Goal: Task Accomplishment & Management: Manage account settings

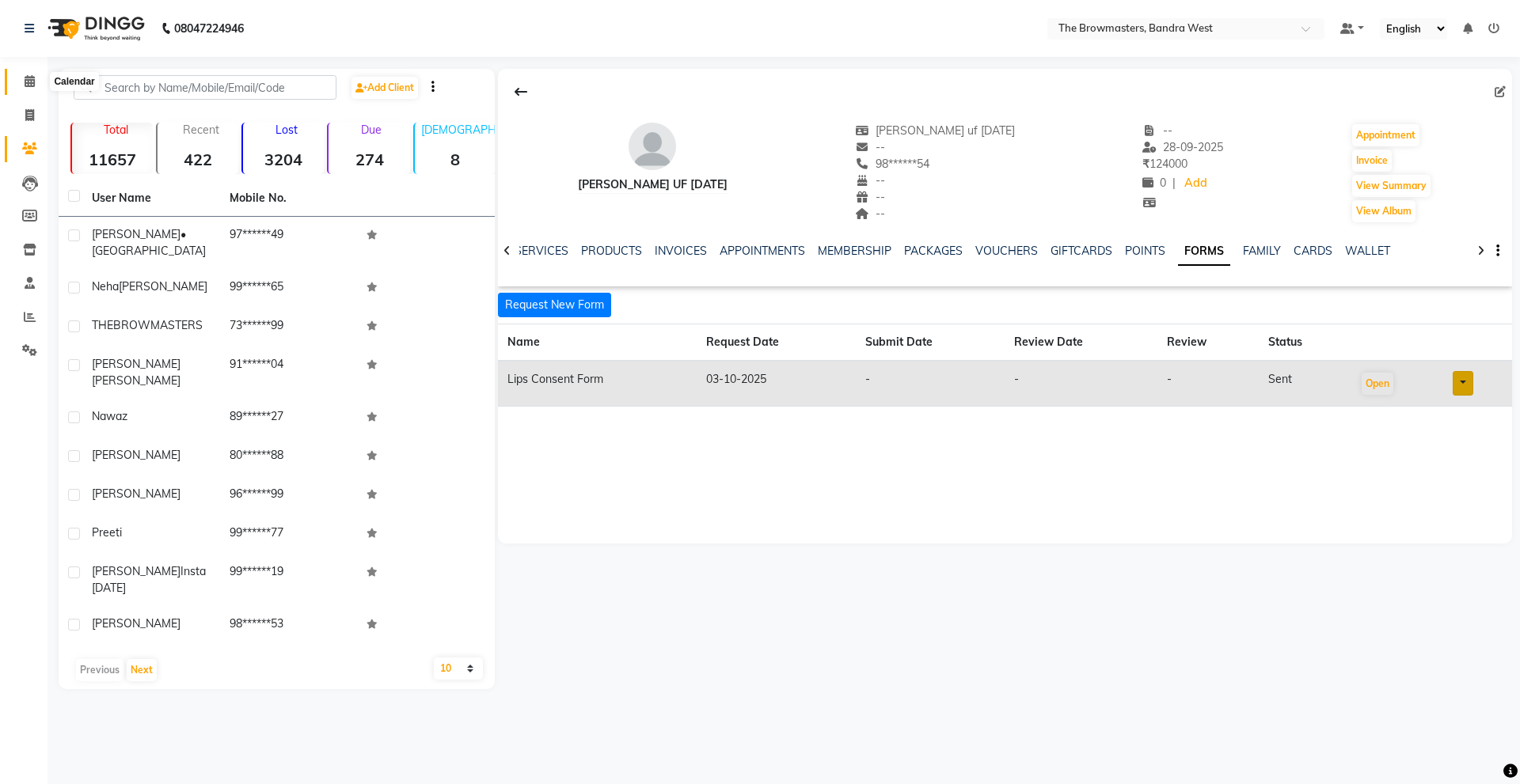
click at [25, 84] on icon at bounding box center [30, 81] width 10 height 12
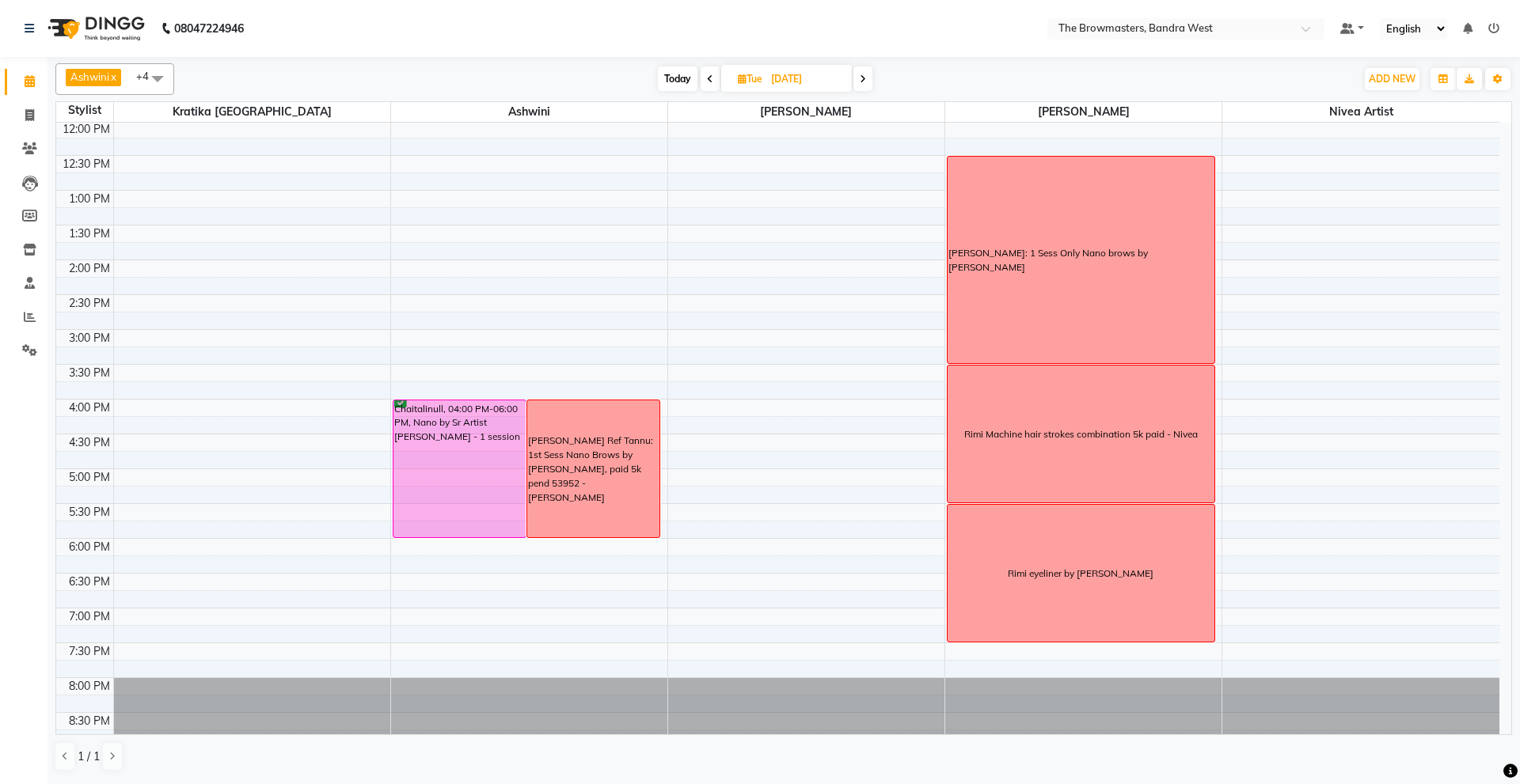
scroll to position [286, 0]
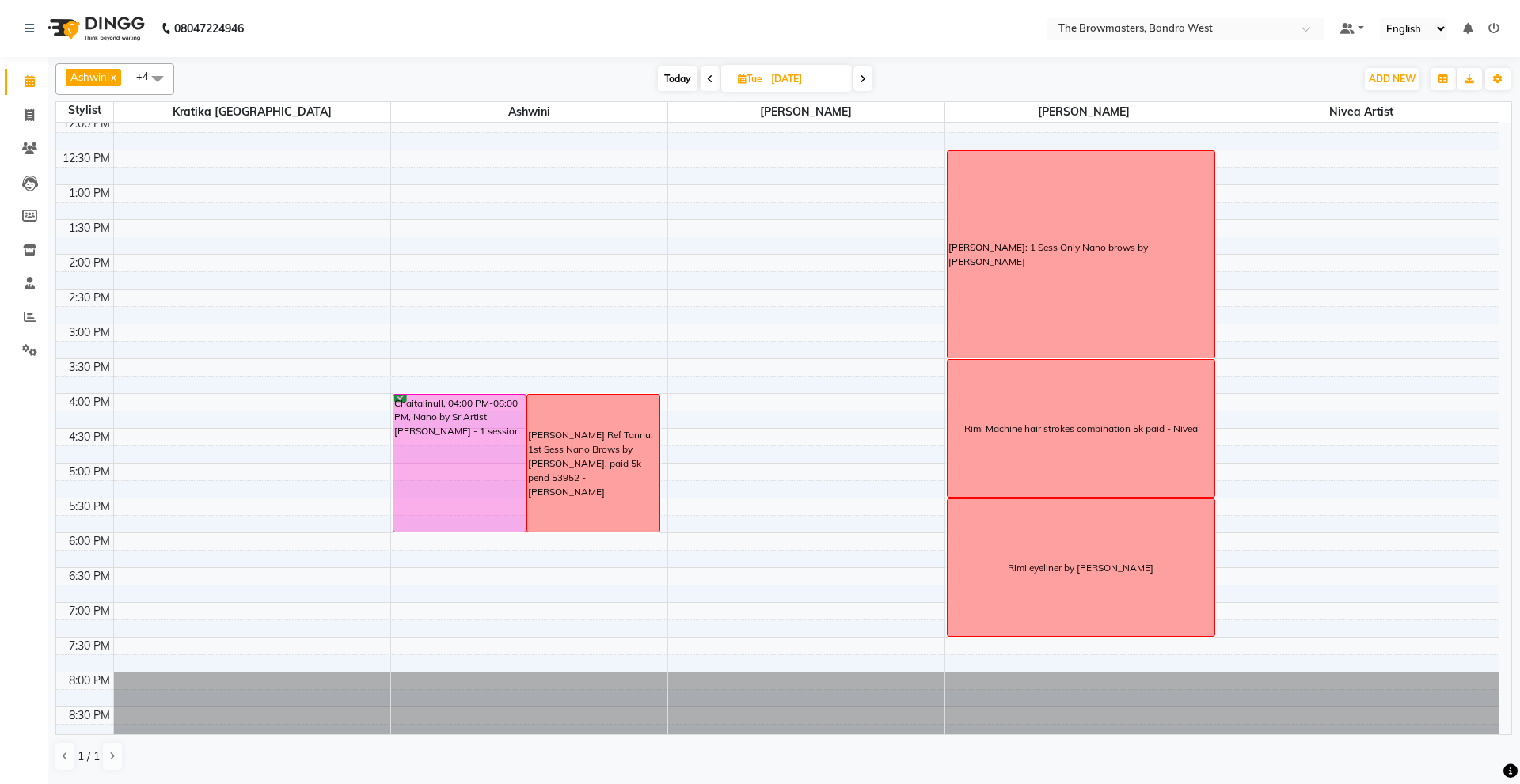
click at [808, 83] on input "07-10-2025" at bounding box center [805, 79] width 80 height 24
select select "10"
select select "2025"
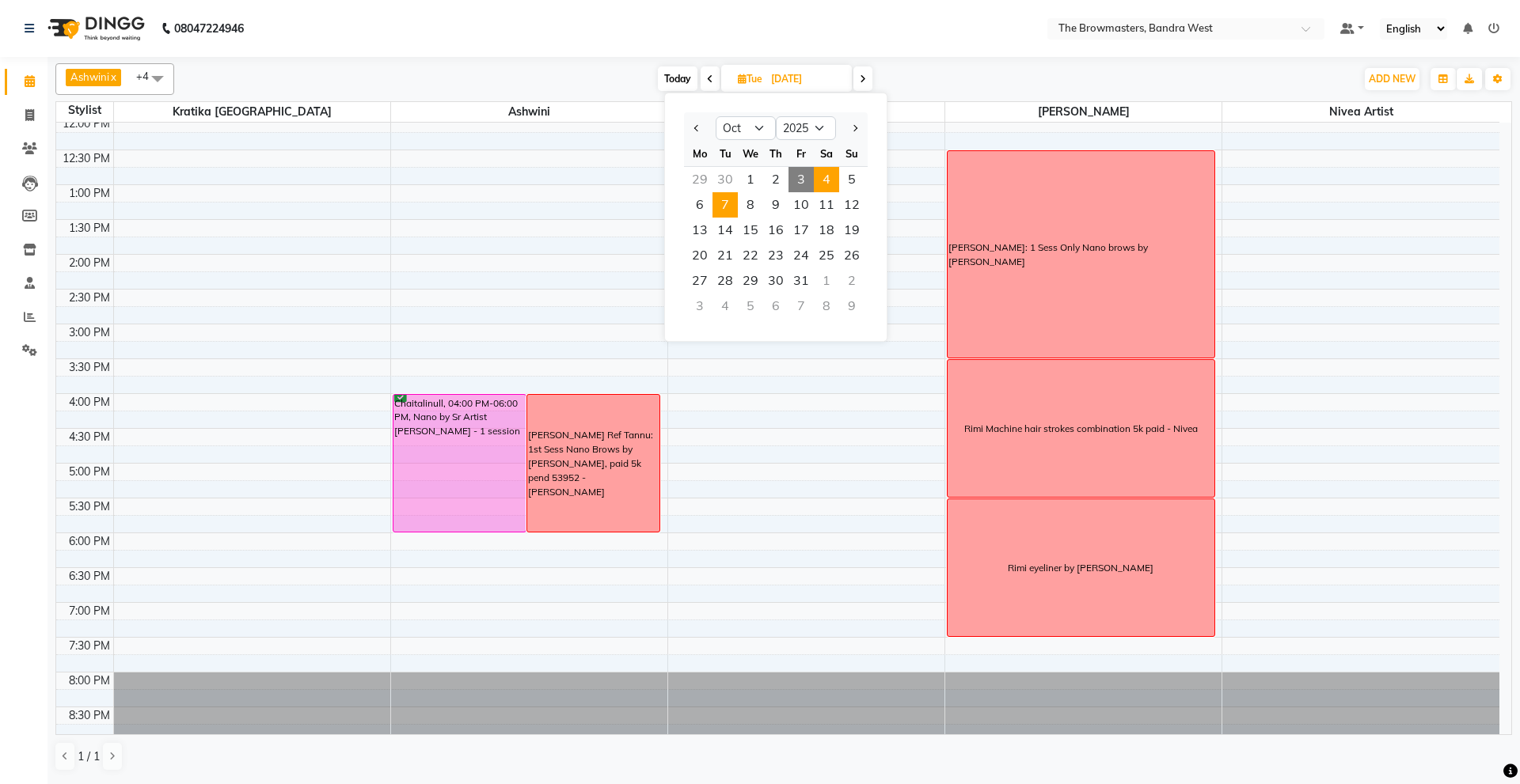
click at [839, 168] on span "4" at bounding box center [826, 179] width 25 height 25
type input "04-10-2025"
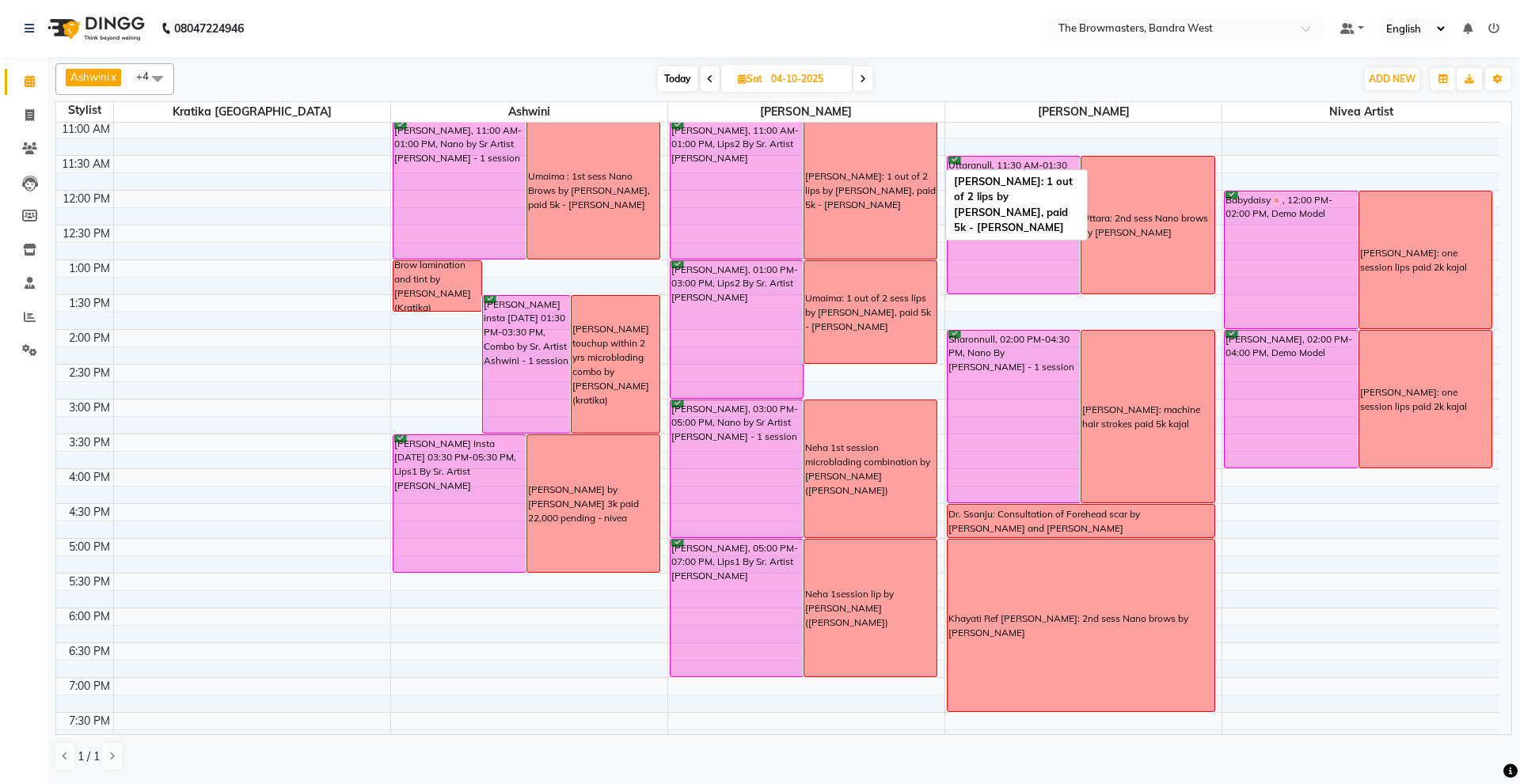
scroll to position [208, 0]
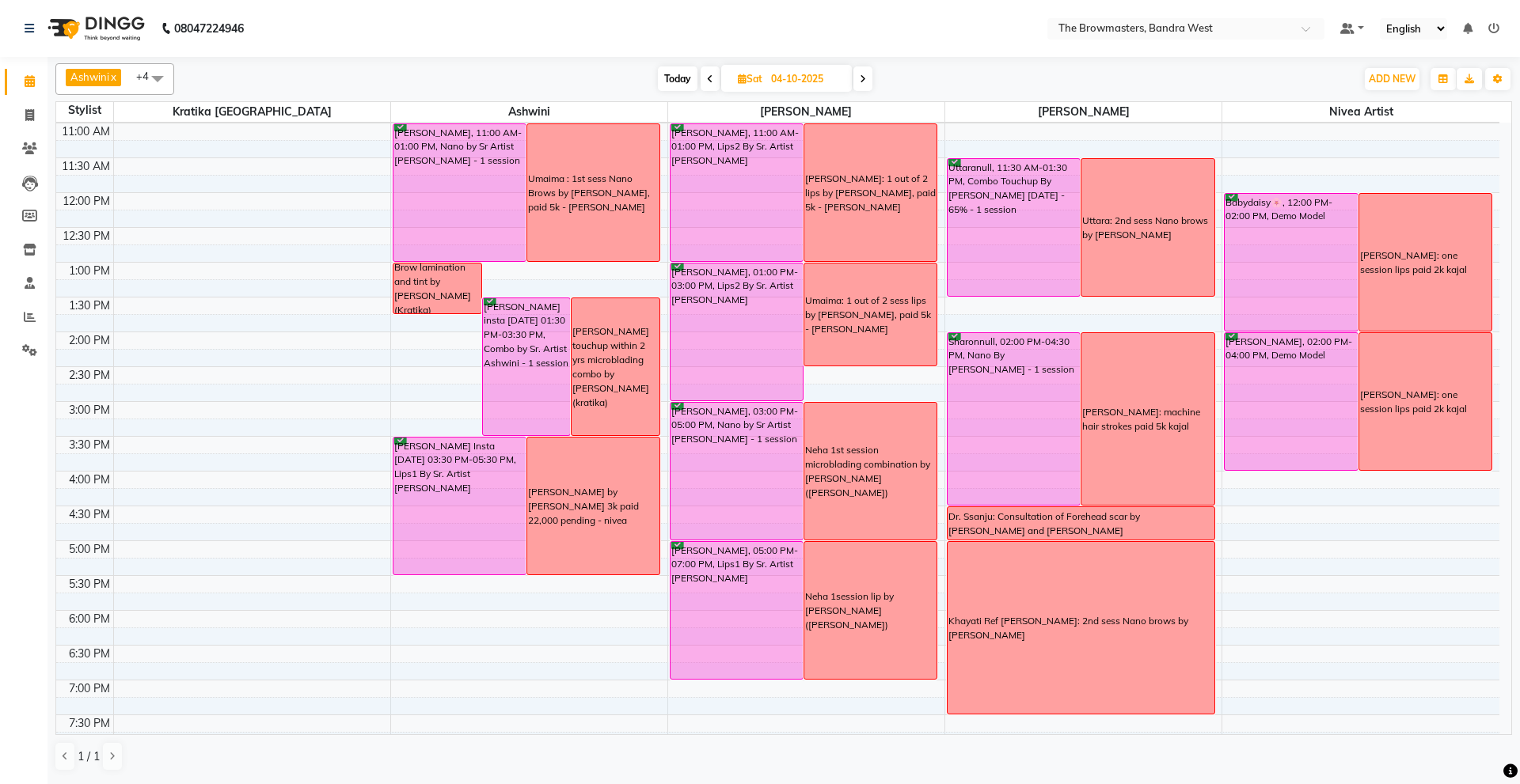
click at [401, 579] on div "8:00 AM 8:30 AM 9:00 AM 9:30 AM 10:00 AM 10:30 AM 11:00 AM 11:30 AM 12:00 PM 12…" at bounding box center [777, 366] width 1443 height 905
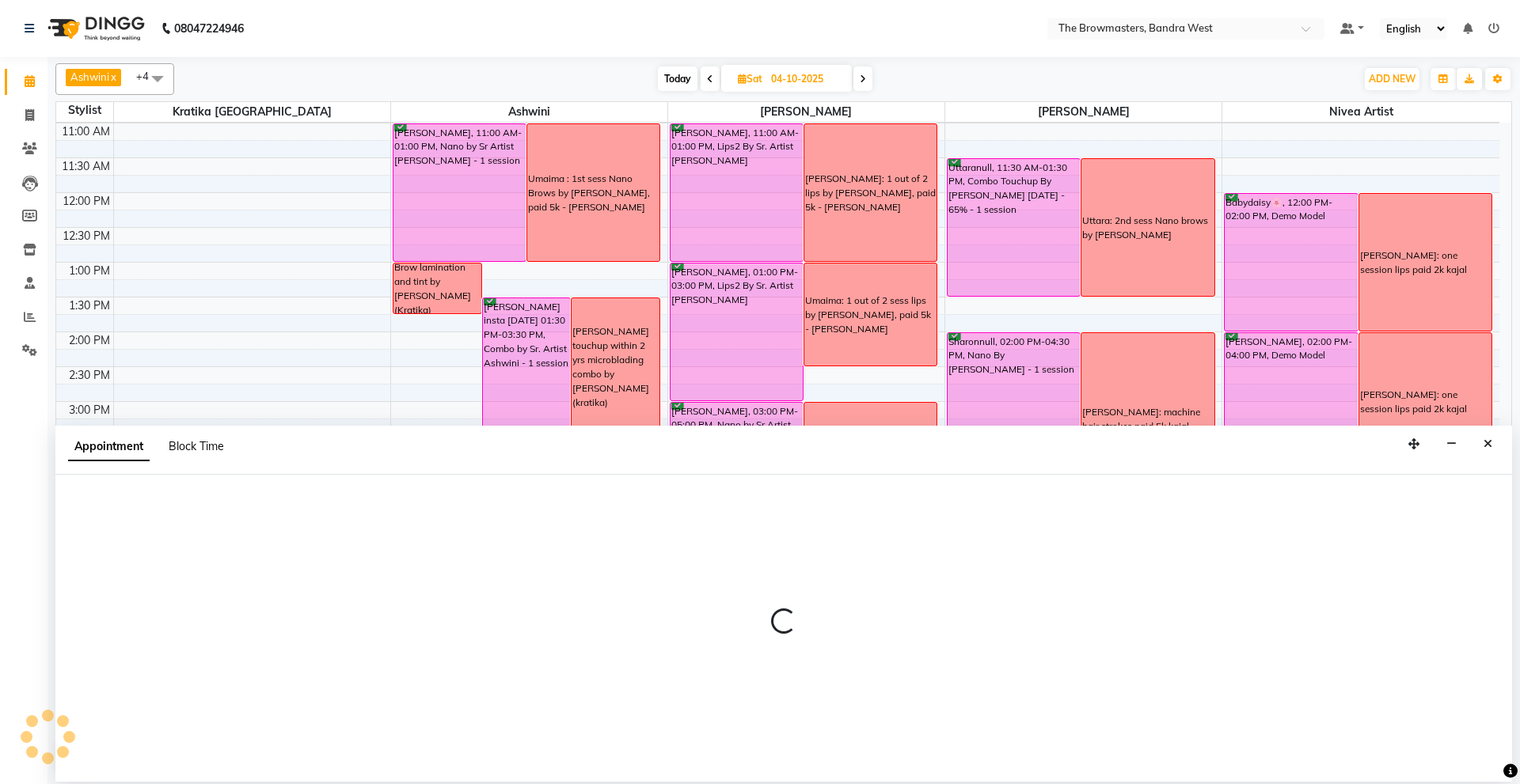
select select "64306"
select select "tentative"
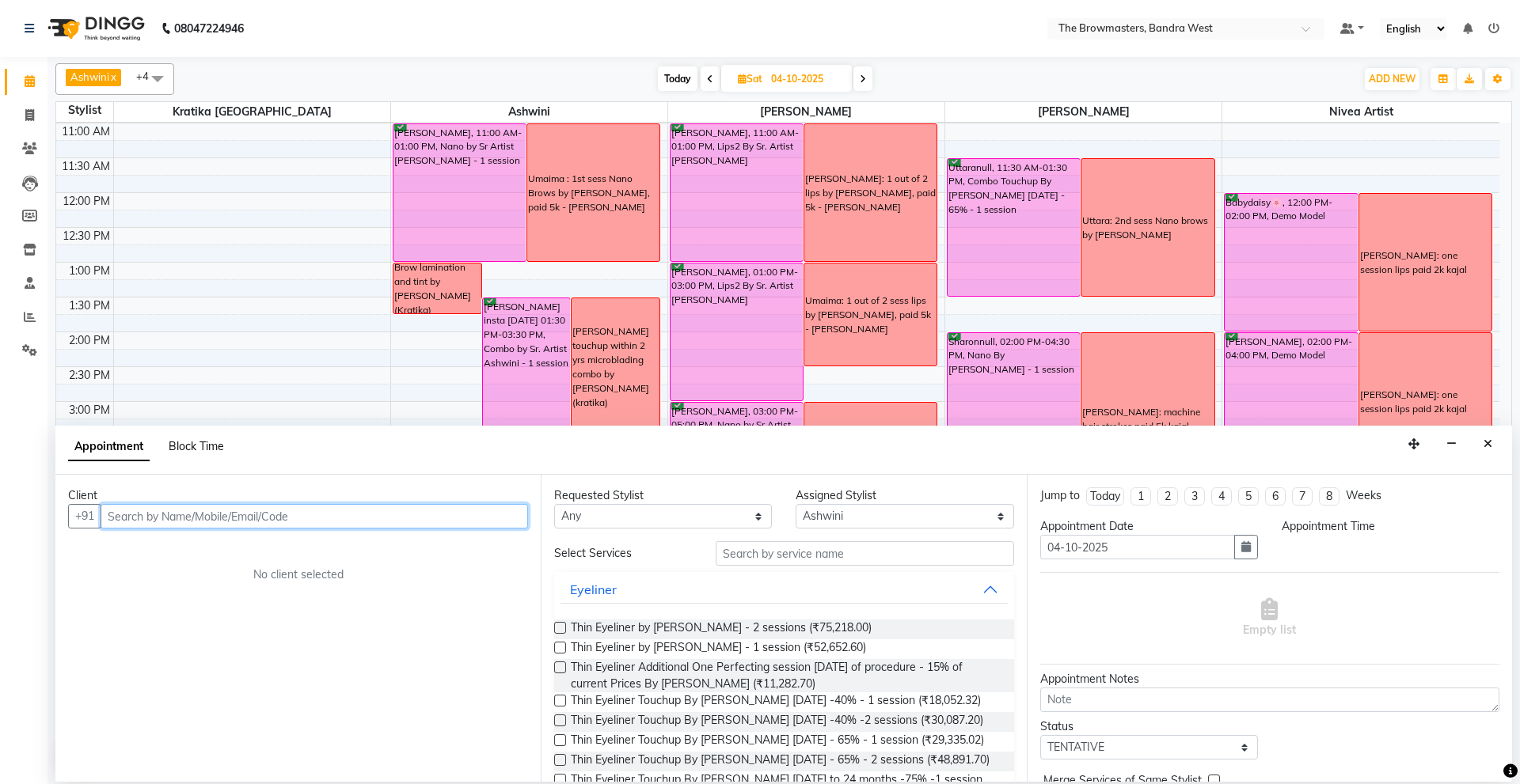
select select "1050"
click at [195, 447] on span "Block Time" at bounding box center [196, 446] width 55 height 14
select select "64306"
select select "1050"
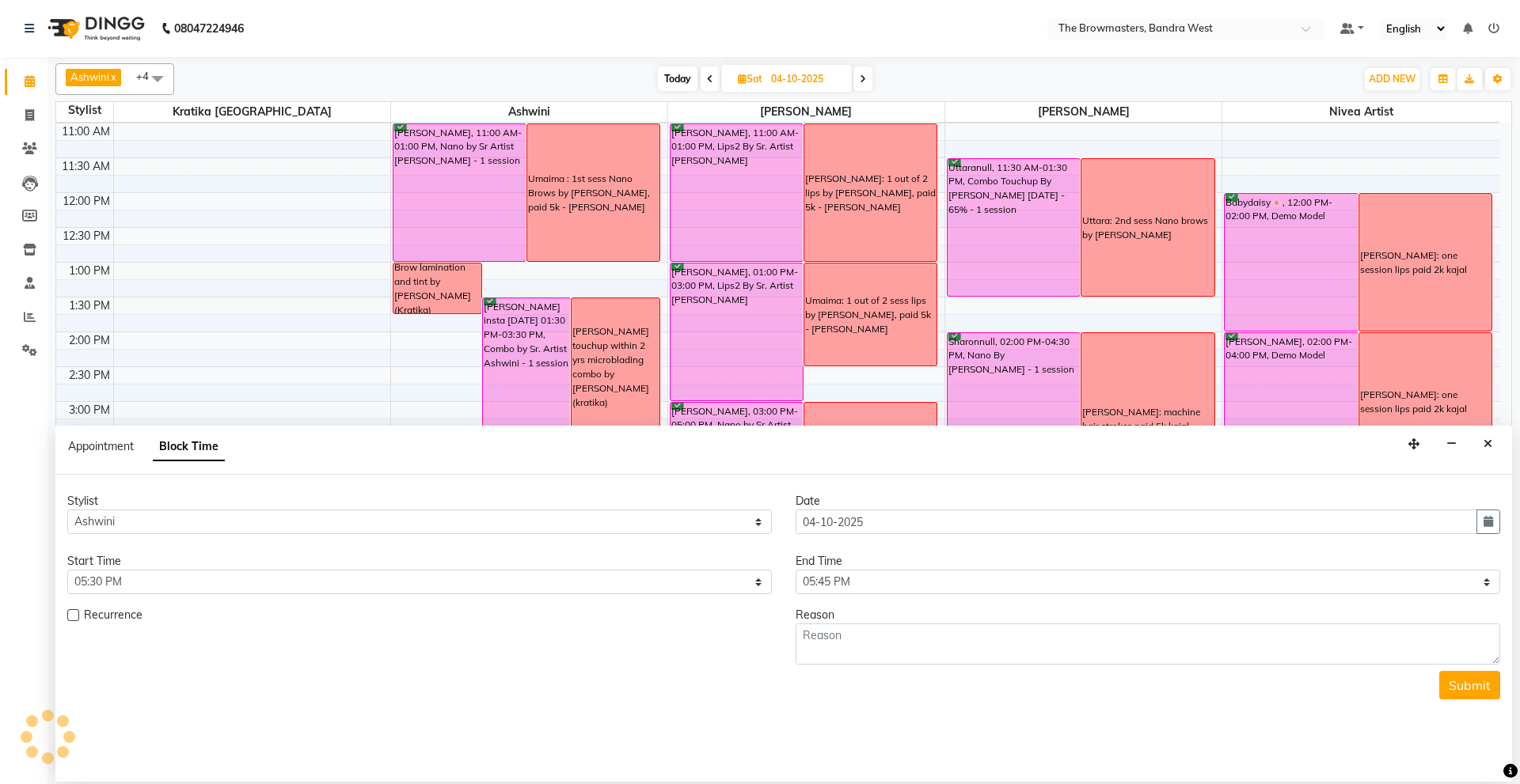
scroll to position [293, 0]
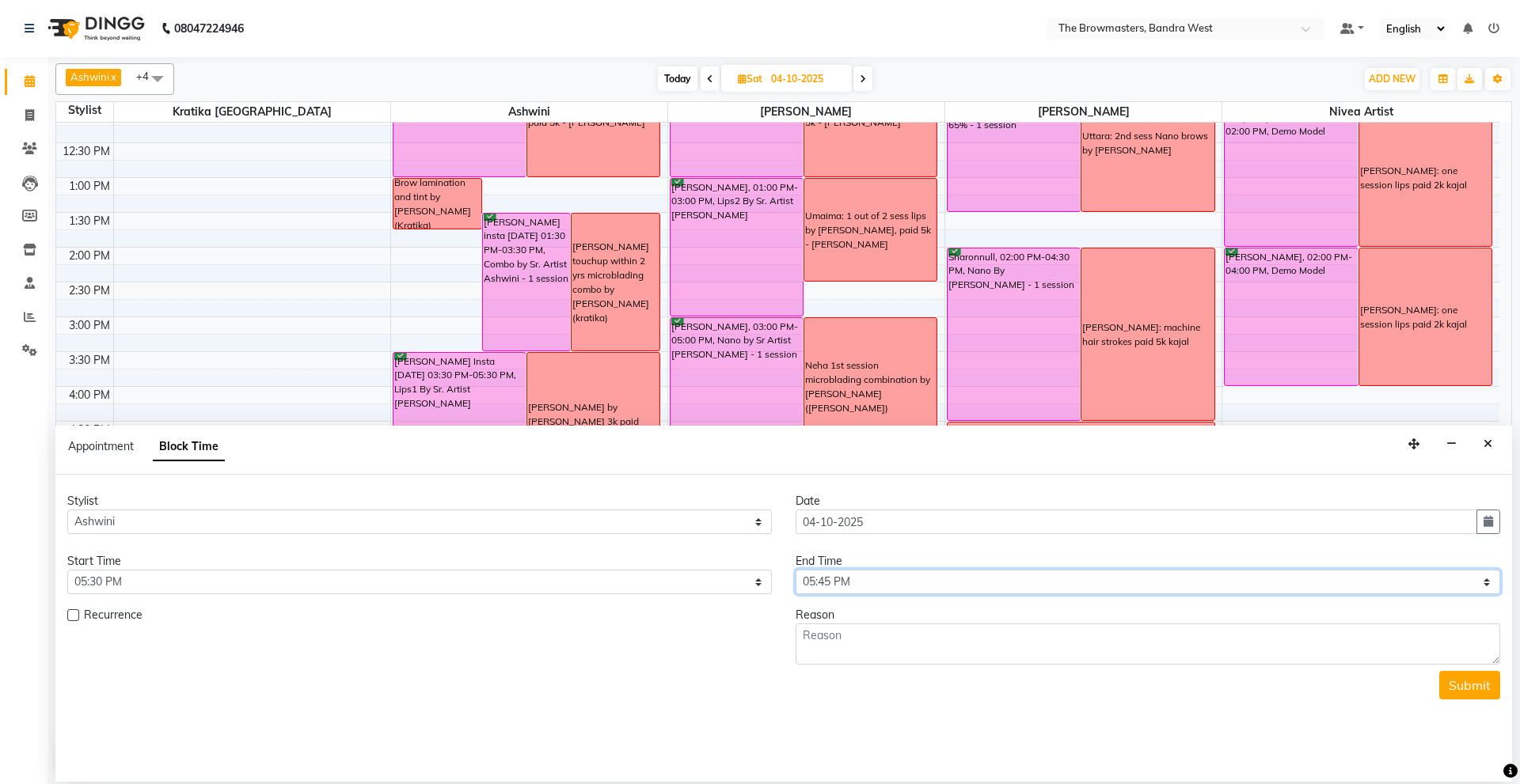
click at [885, 590] on select "Select 09:00 AM 09:15 AM 09:30 AM 09:45 AM 10:00 AM 10:15 AM 10:30 AM 10:45 AM …" at bounding box center [1148, 582] width 705 height 24
select select "1170"
click at [796, 570] on select "Select 09:00 AM 09:15 AM 09:30 AM 09:45 AM 10:00 AM 10:15 AM 10:30 AM 10:45 AM …" at bounding box center [1148, 582] width 705 height 24
click at [826, 639] on textarea at bounding box center [1148, 643] width 705 height 41
type textarea "G"
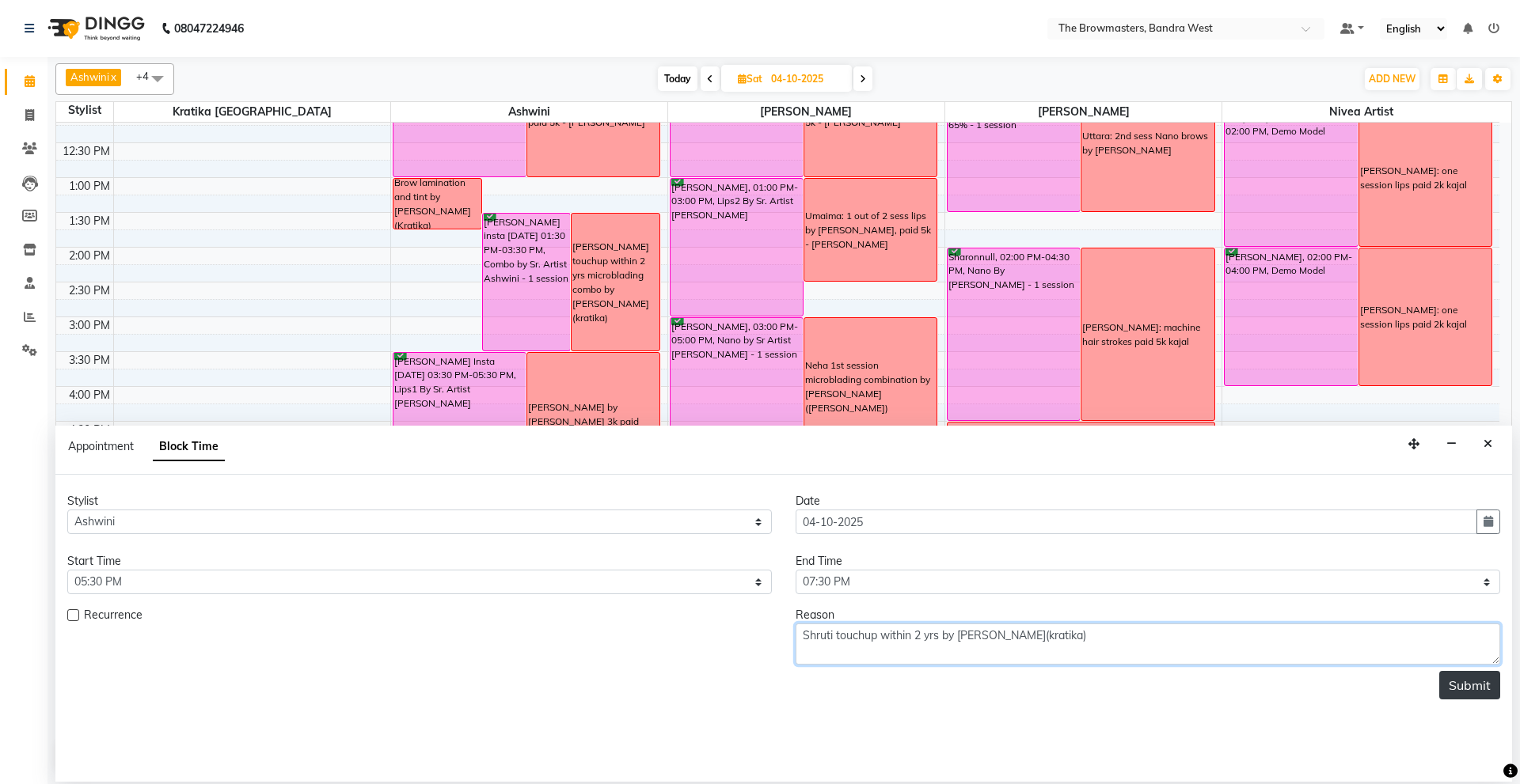
type textarea "Shruti touchup within 2 yrs by ashwini(kratika)"
click at [1454, 685] on button "Submit" at bounding box center [1470, 685] width 61 height 29
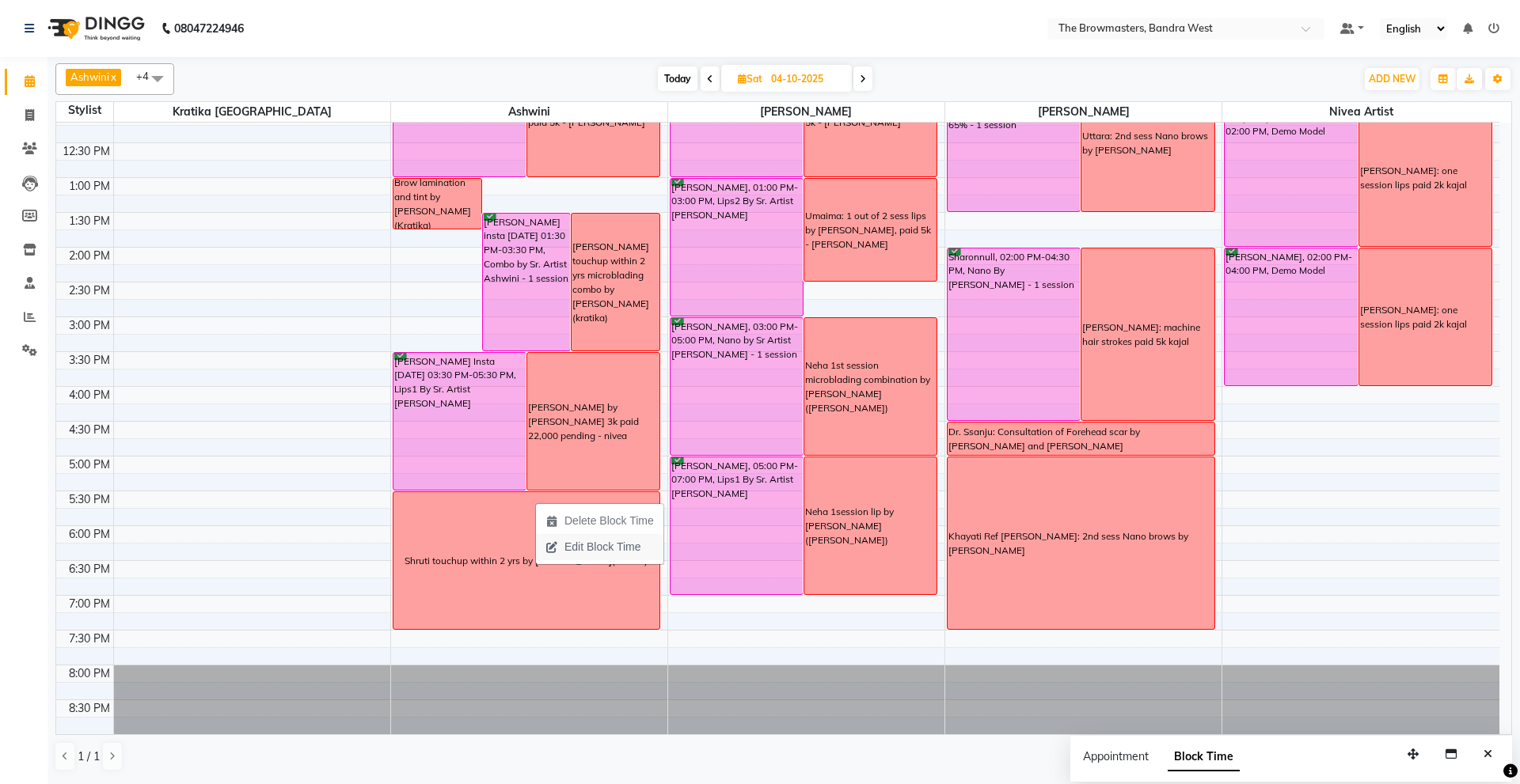
click at [575, 546] on span "Edit Block Time" at bounding box center [602, 546] width 76 height 17
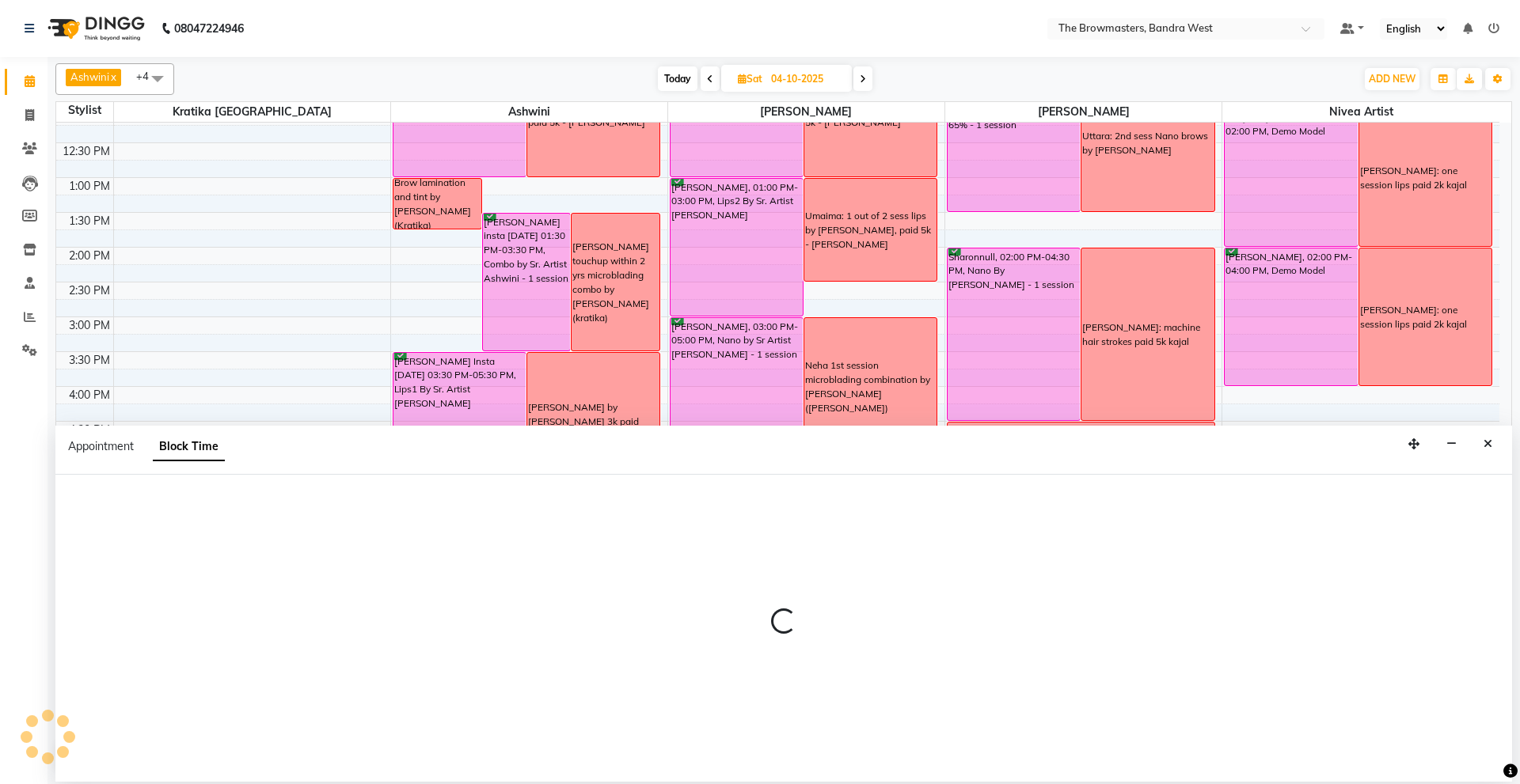
select select "64306"
select select "1050"
select select "1170"
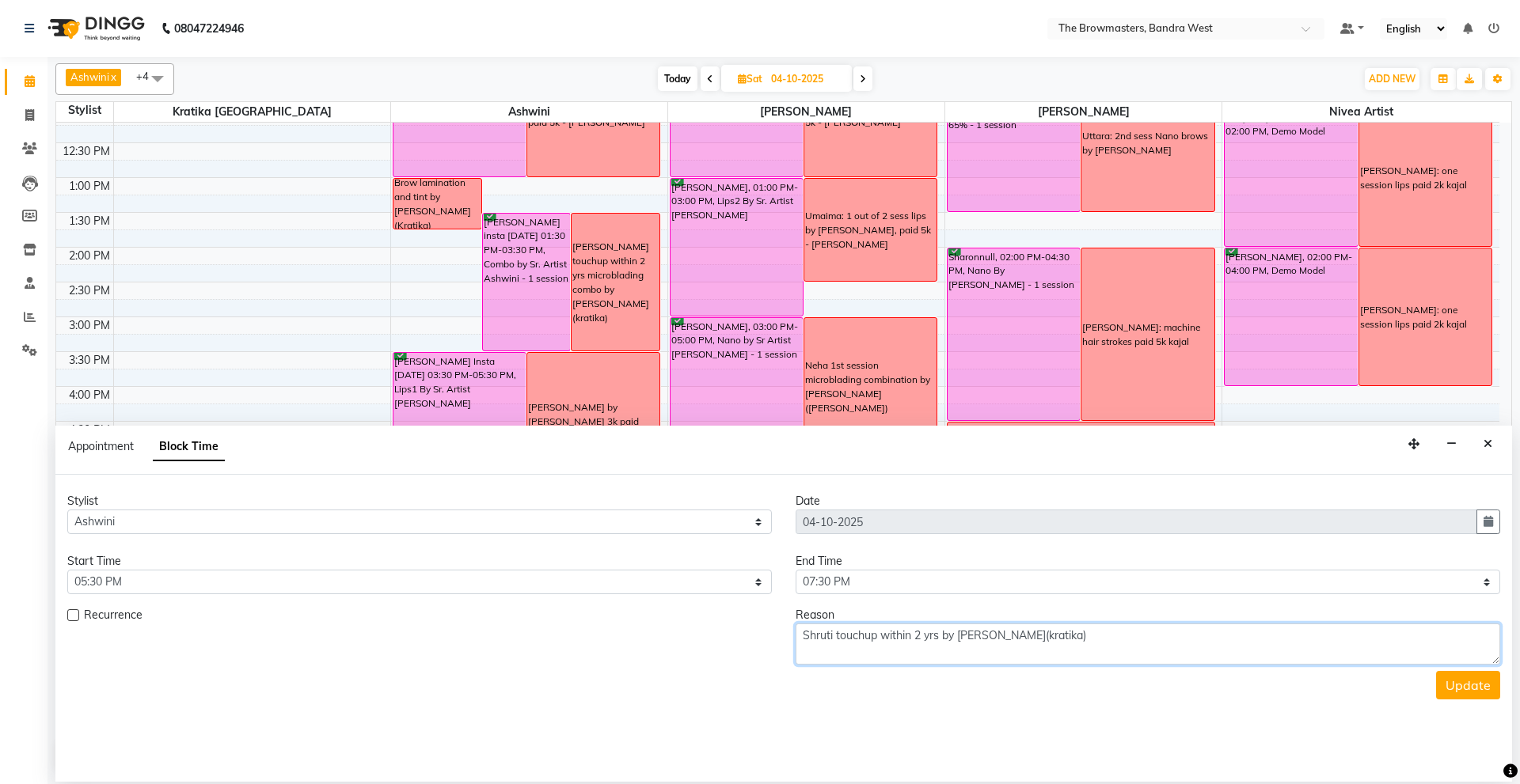
click at [801, 638] on textarea "Shruti touchup within 2 yrs by ashwini(kratika)" at bounding box center [1148, 643] width 705 height 41
type textarea "tent Shruti touchup within 2 yrs by ashwini(kratika)"
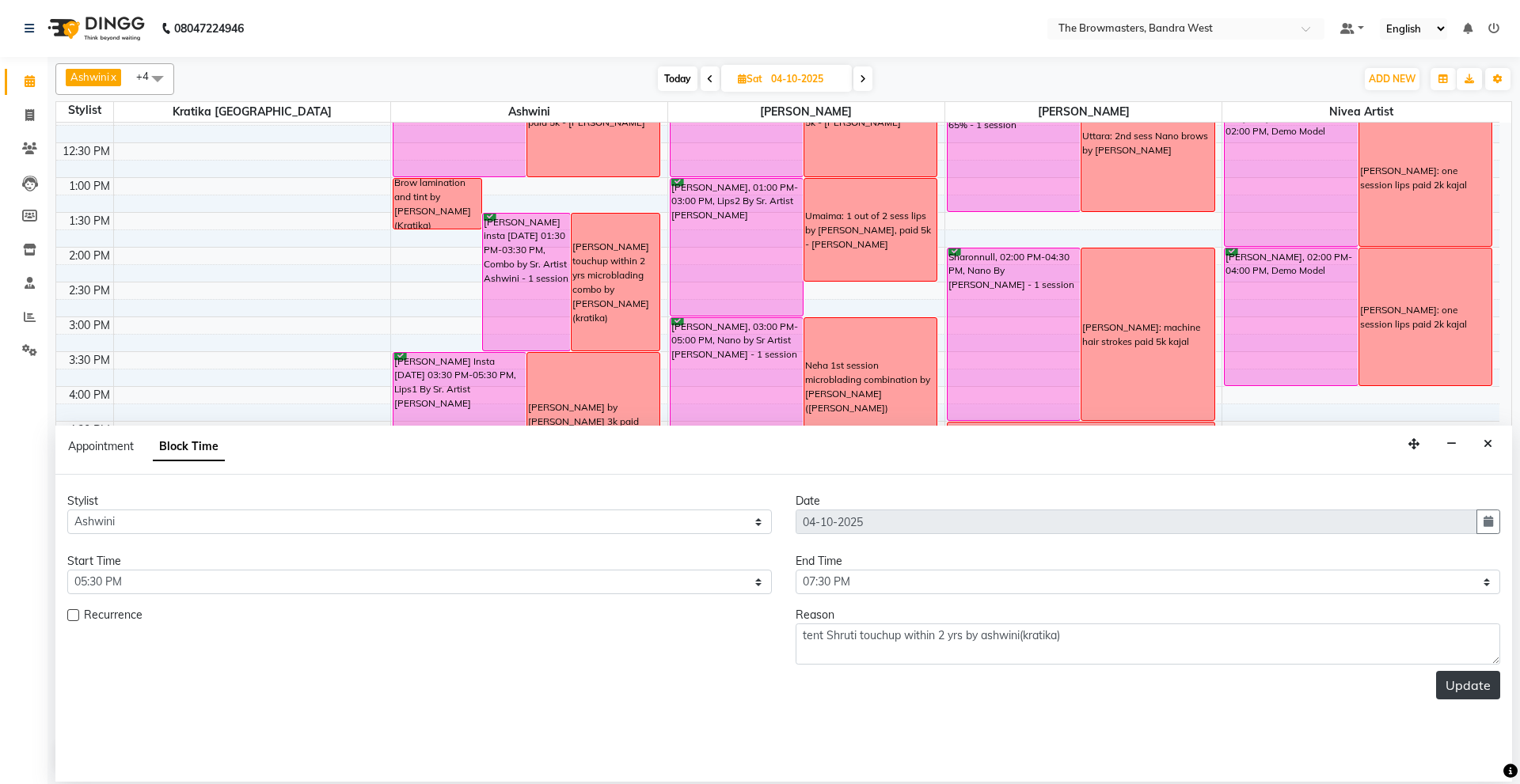
click at [1467, 679] on button "Update" at bounding box center [1468, 685] width 64 height 29
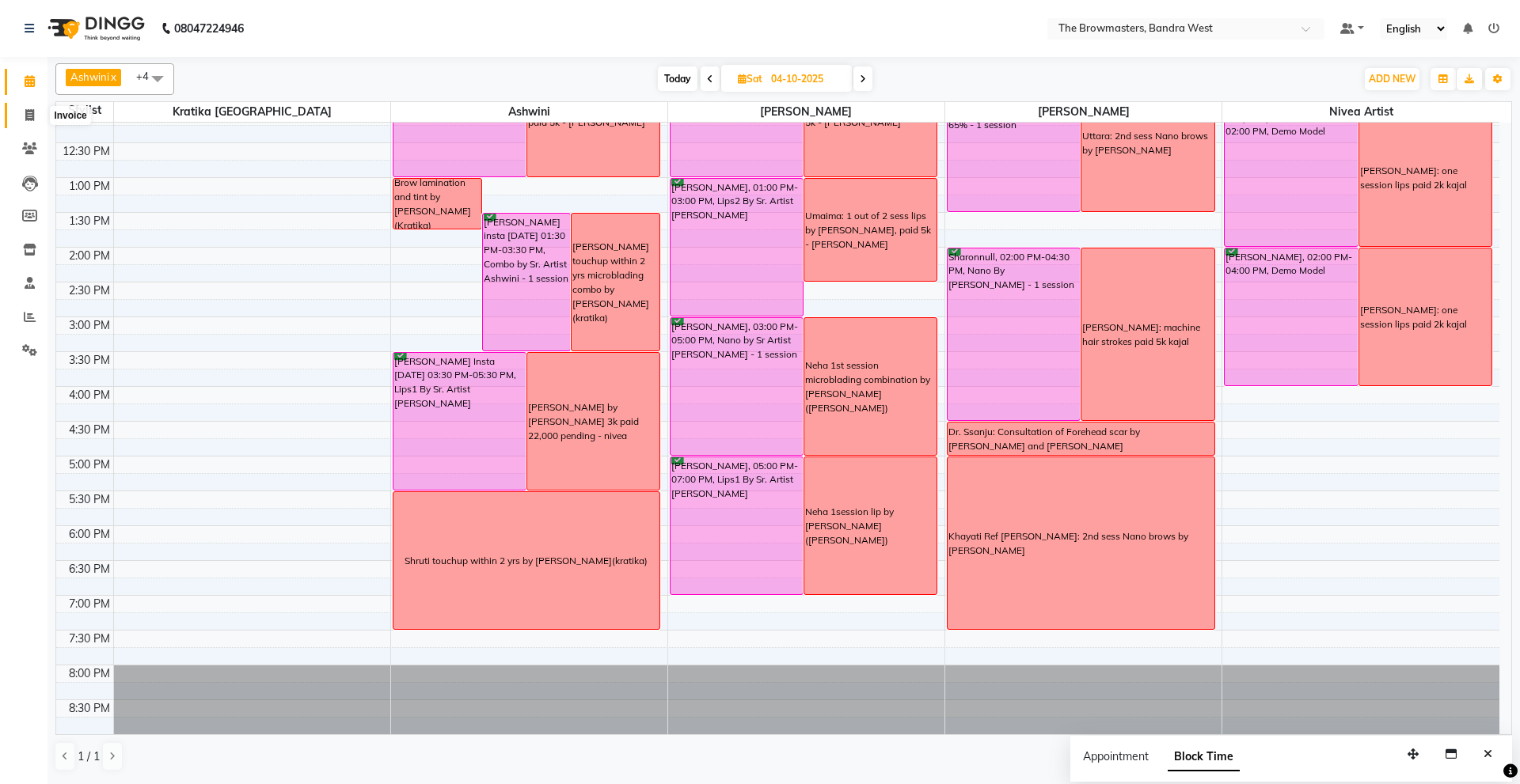
click at [34, 111] on icon at bounding box center [30, 115] width 9 height 12
select select "6949"
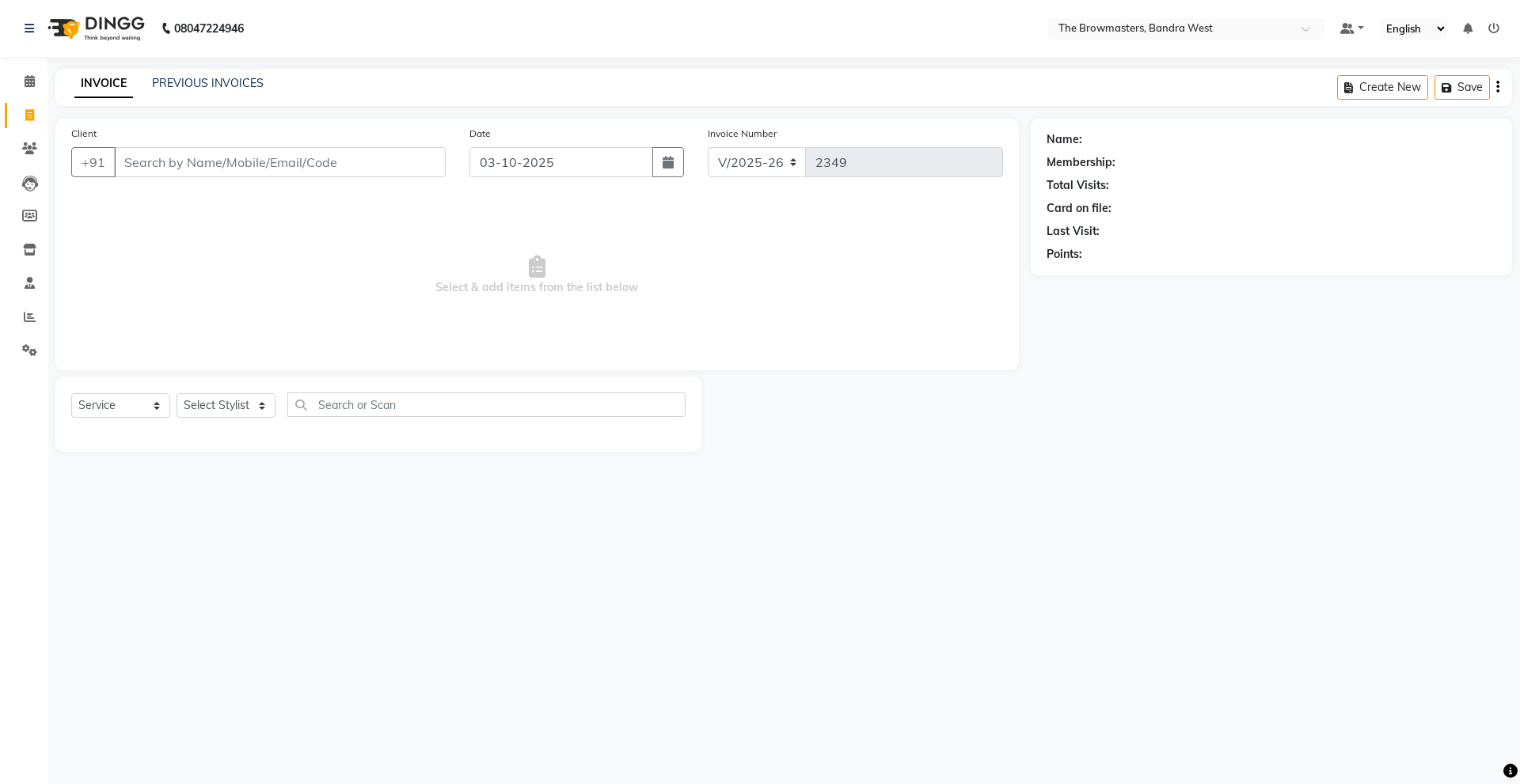
select select "package"
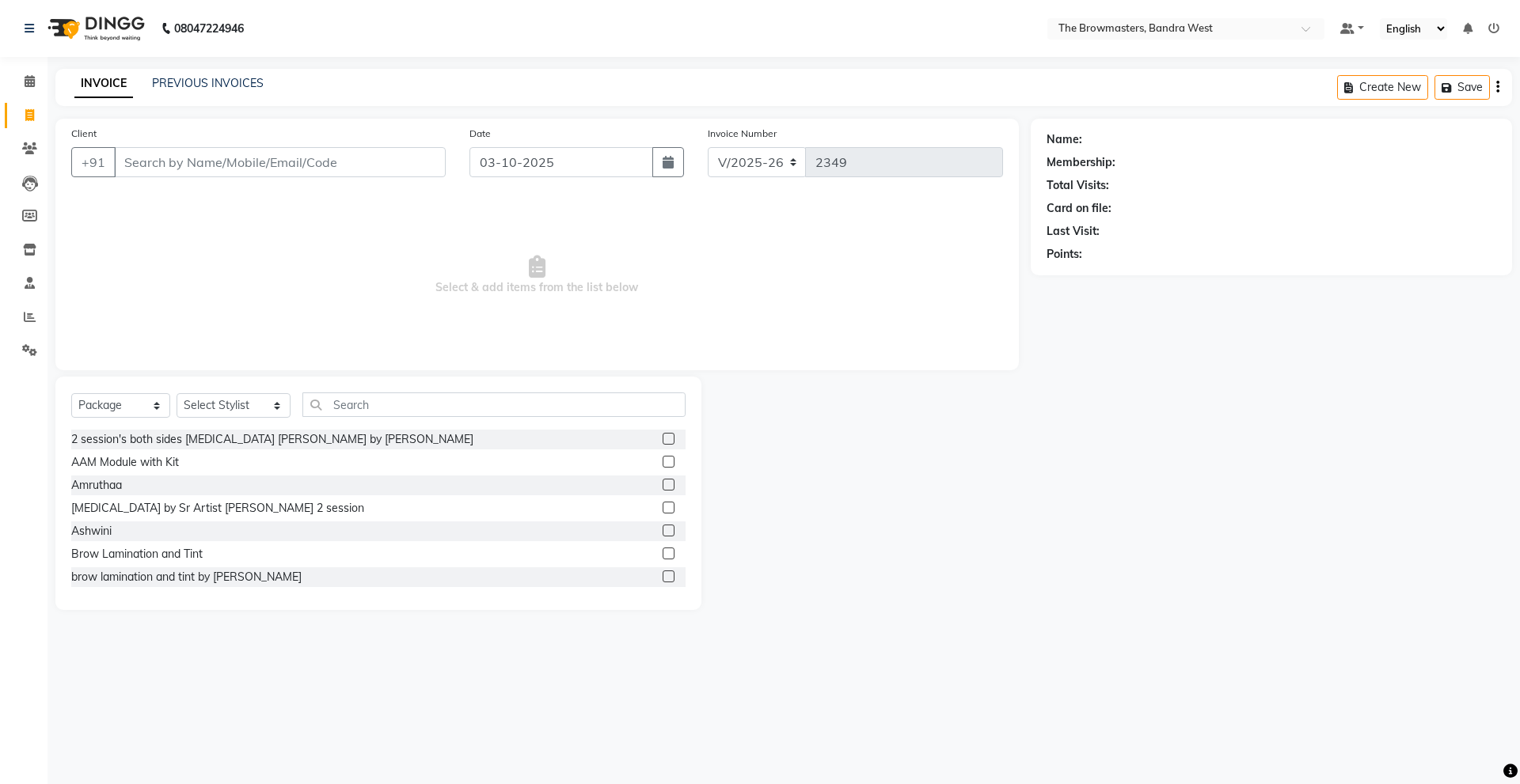
click at [252, 160] on input "Client" at bounding box center [279, 162] width 331 height 30
click at [150, 163] on input "+919930666819" at bounding box center [239, 162] width 251 height 30
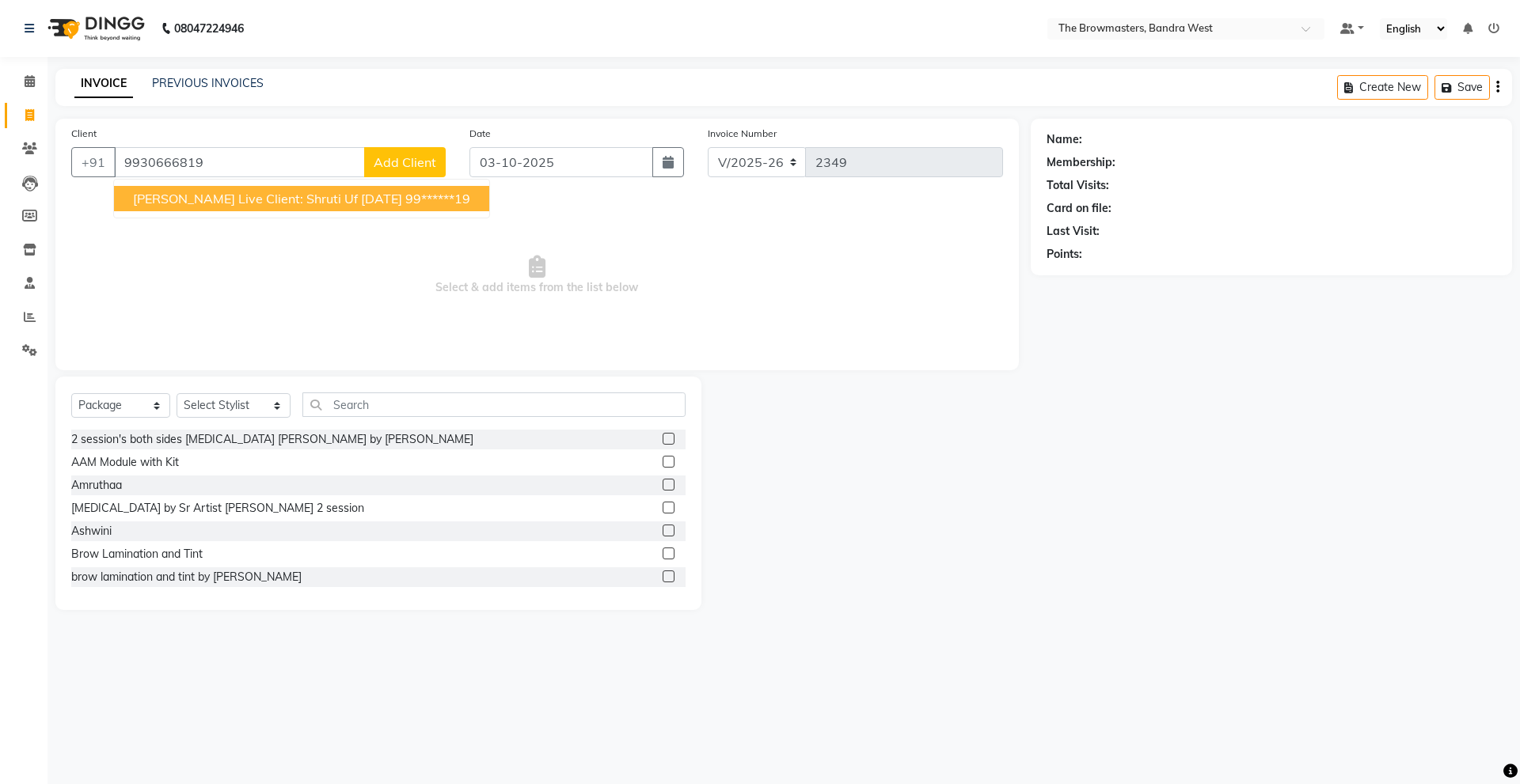
click at [263, 205] on span "Ashmi Live Client: Shruti uf 25jul23" at bounding box center [268, 198] width 269 height 16
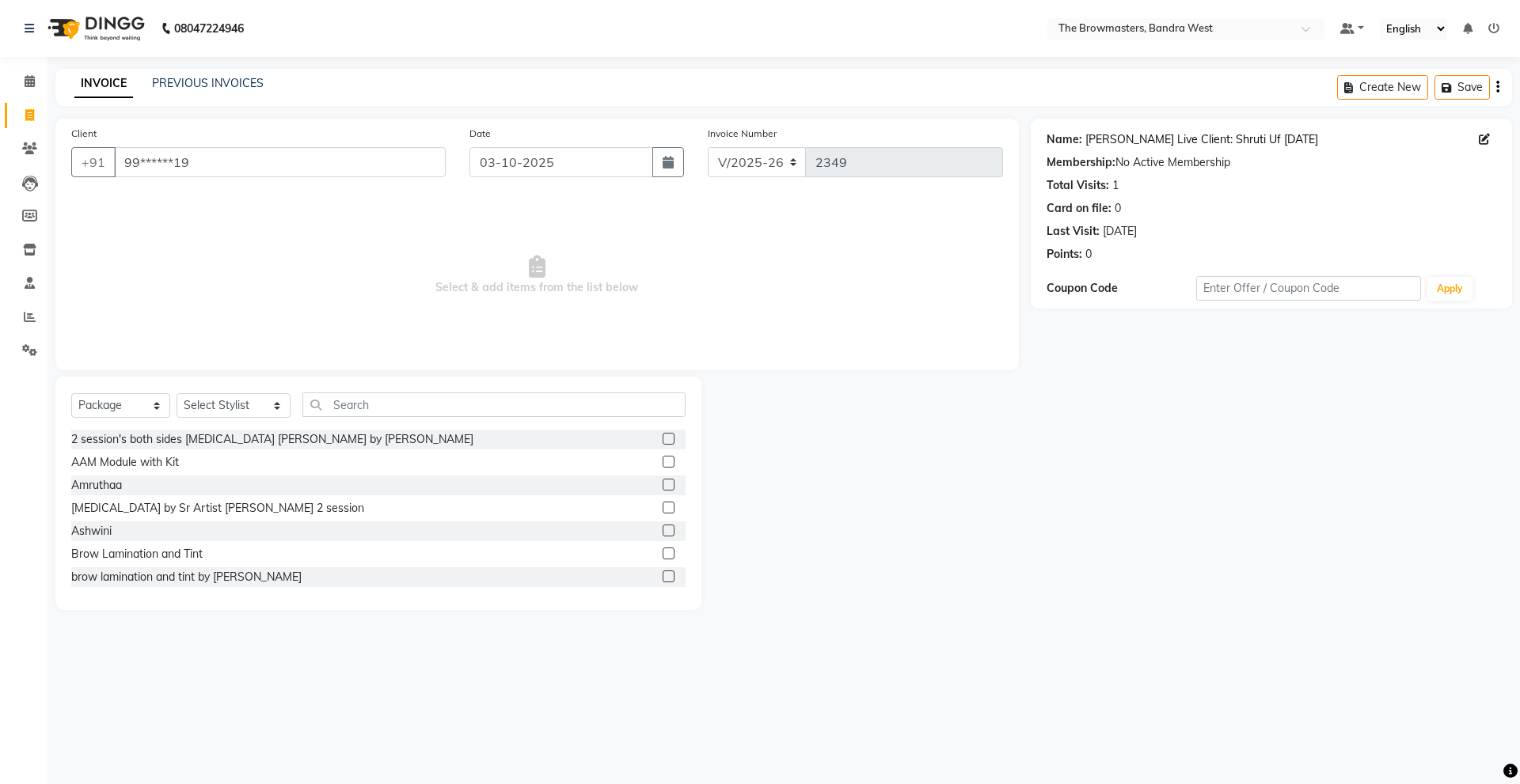
click at [1140, 137] on link "Ashmi Live Client: Shruti Uf 25jul23" at bounding box center [1202, 139] width 233 height 17
click at [26, 81] on icon at bounding box center [30, 81] width 10 height 12
click at [241, 164] on input "99******19" at bounding box center [279, 162] width 331 height 30
type input "9"
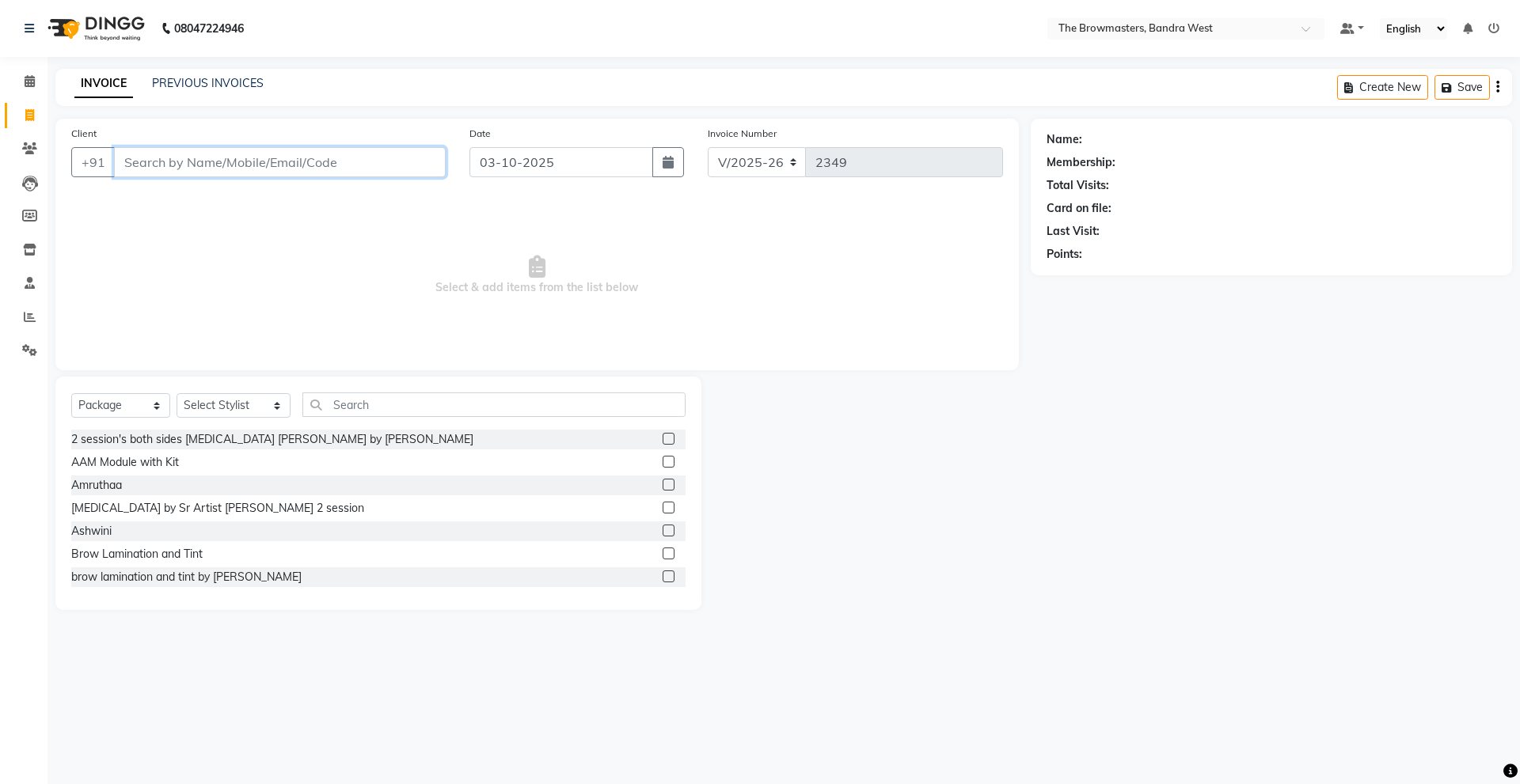
paste input "+919820608680"
click at [145, 163] on input "+919820608680" at bounding box center [239, 162] width 251 height 30
type input "9820608680"
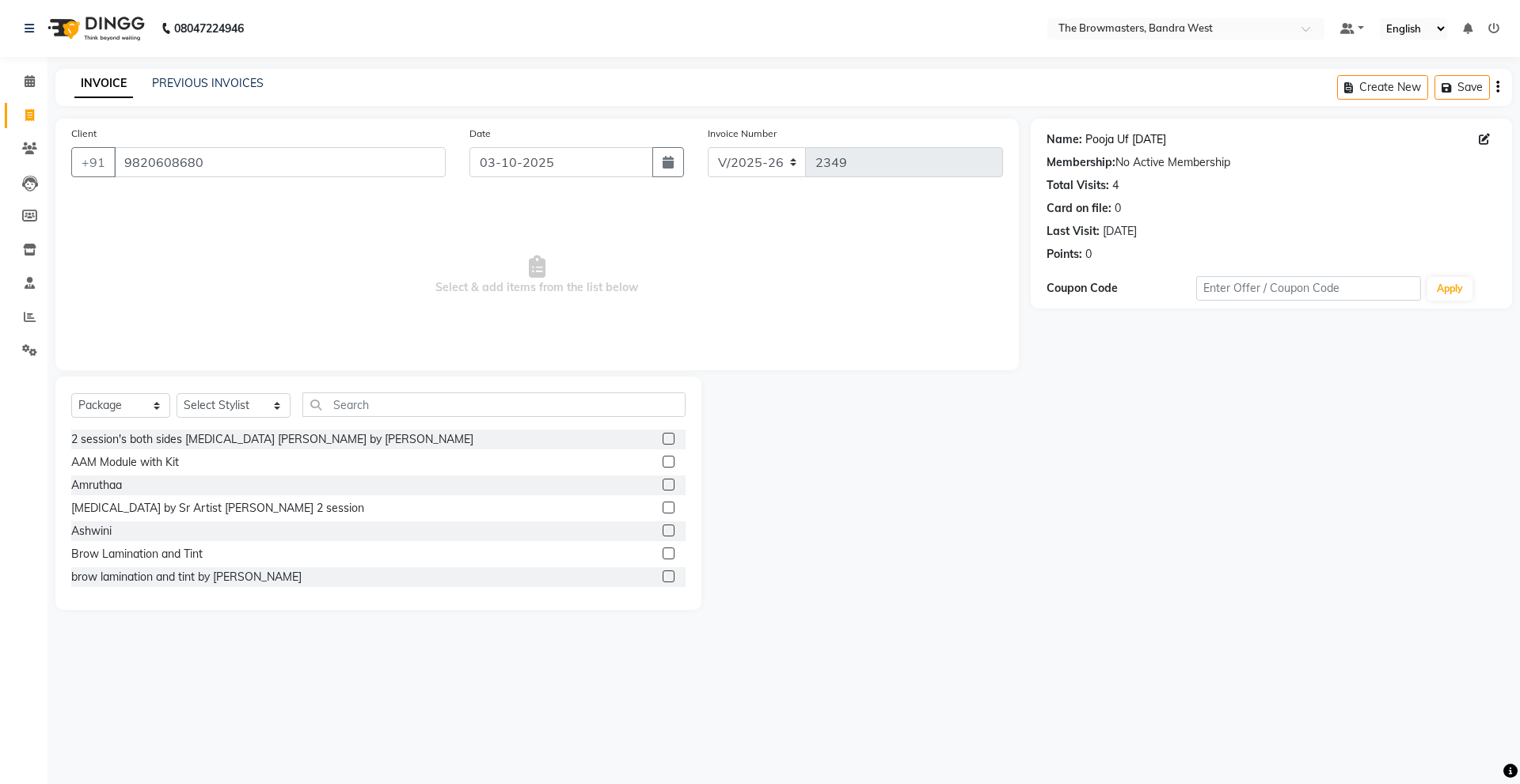
click at [1109, 139] on link "Pooja Uf 20aug23" at bounding box center [1126, 139] width 80 height 17
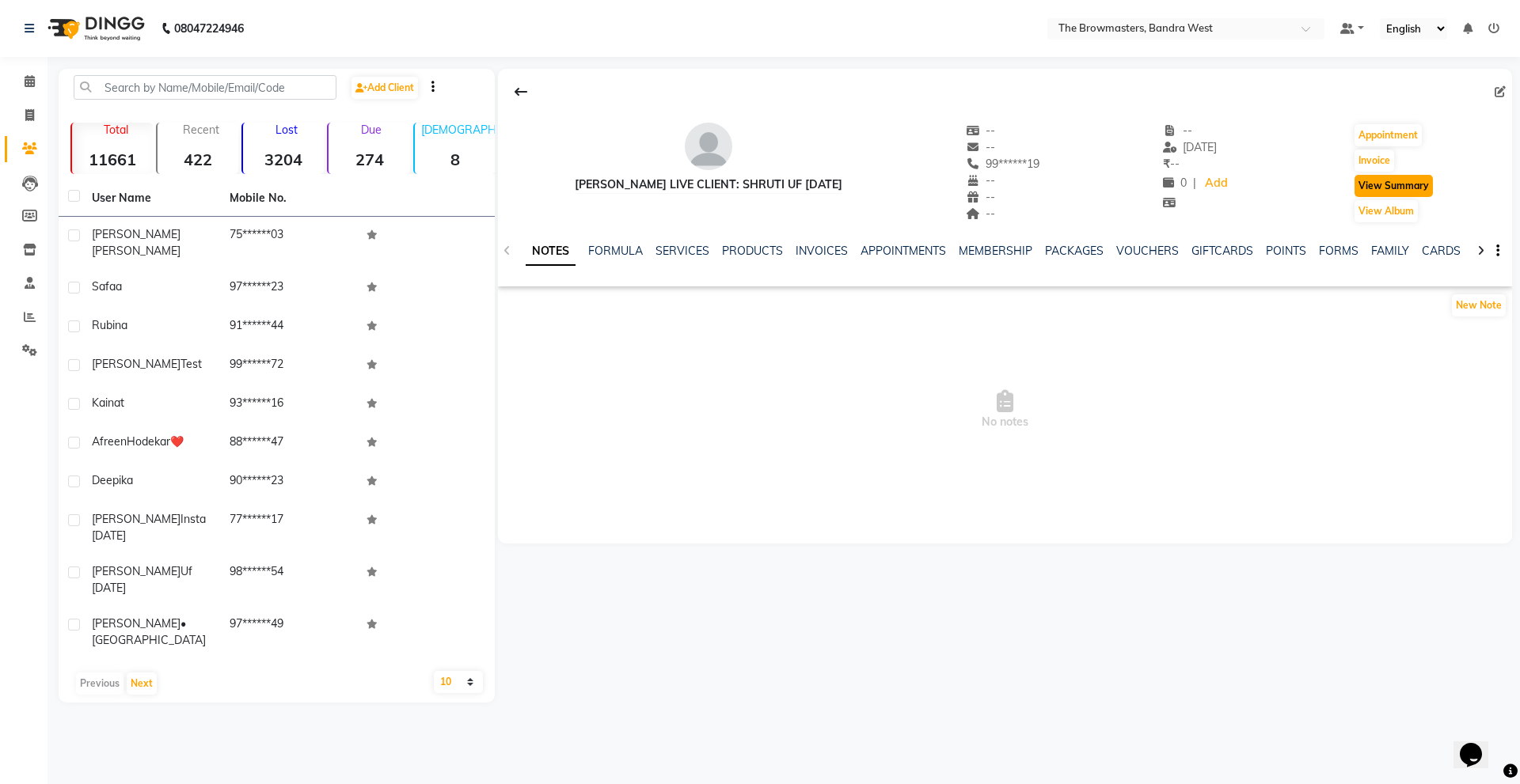
click at [1398, 186] on button "View Summary" at bounding box center [1394, 185] width 79 height 22
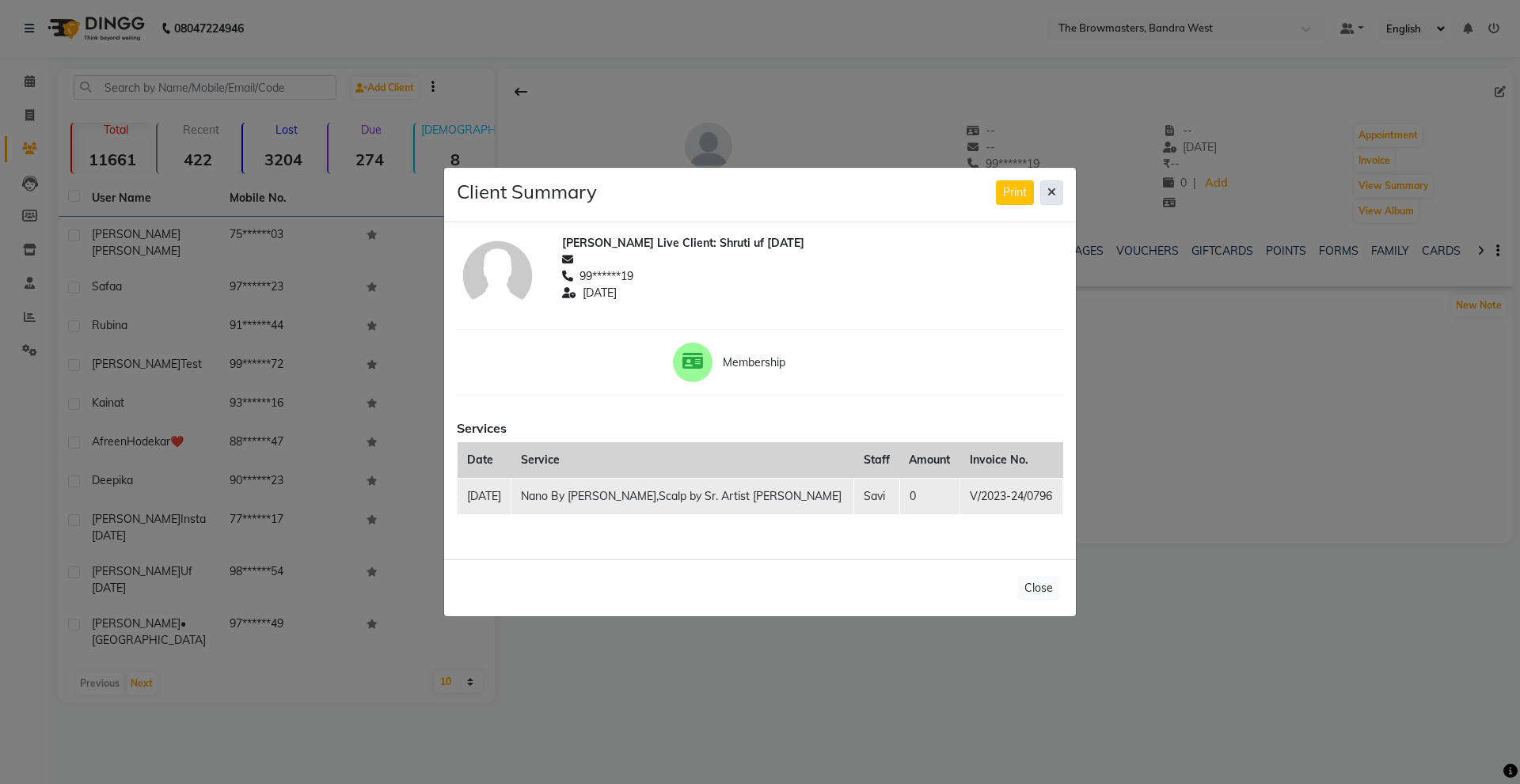
click at [1056, 191] on button at bounding box center [1051, 192] width 23 height 24
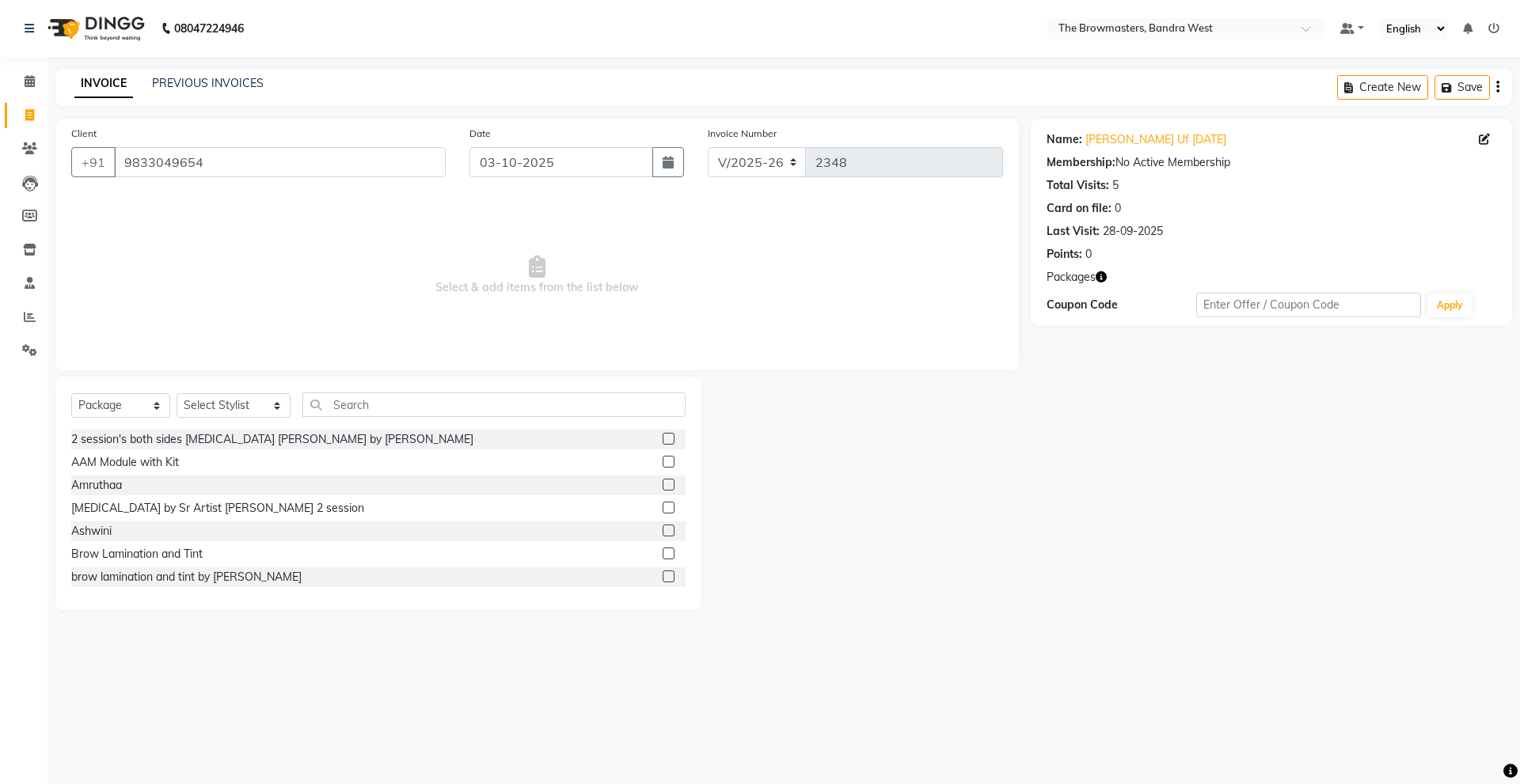
select select "6949"
select select "package"
click at [31, 75] on icon at bounding box center [30, 81] width 10 height 12
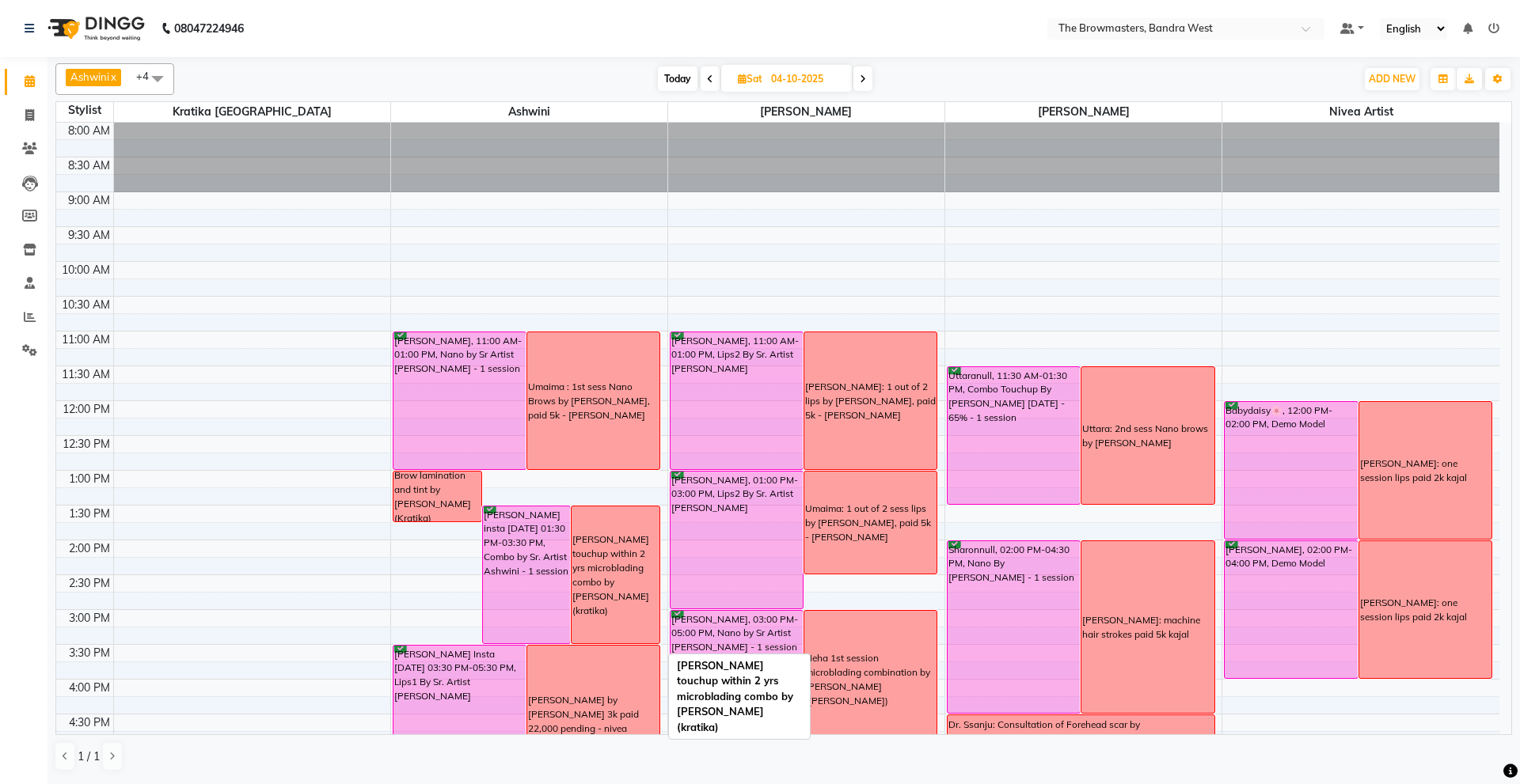
scroll to position [293, 0]
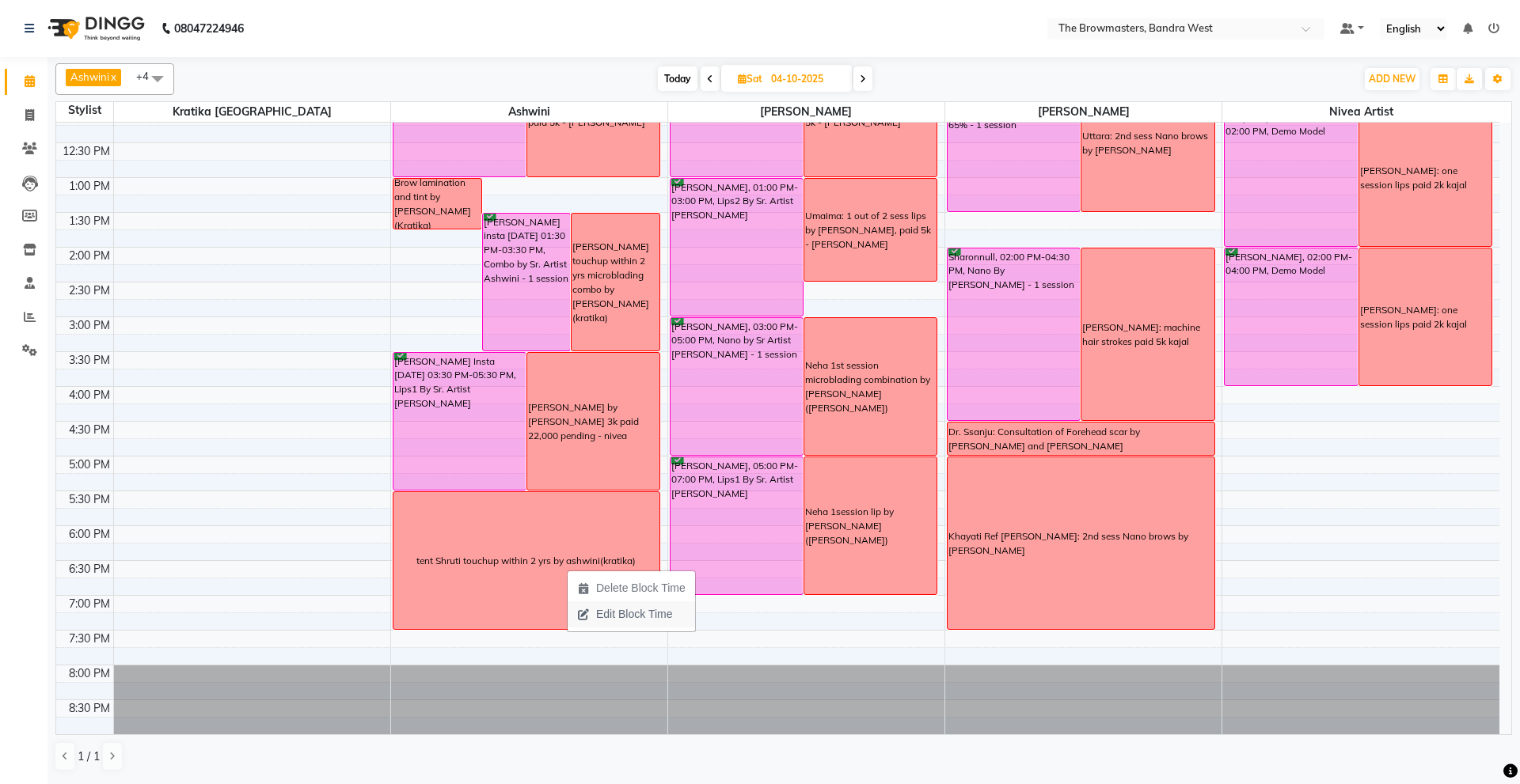
click at [612, 621] on span "Edit Block Time" at bounding box center [634, 614] width 76 height 17
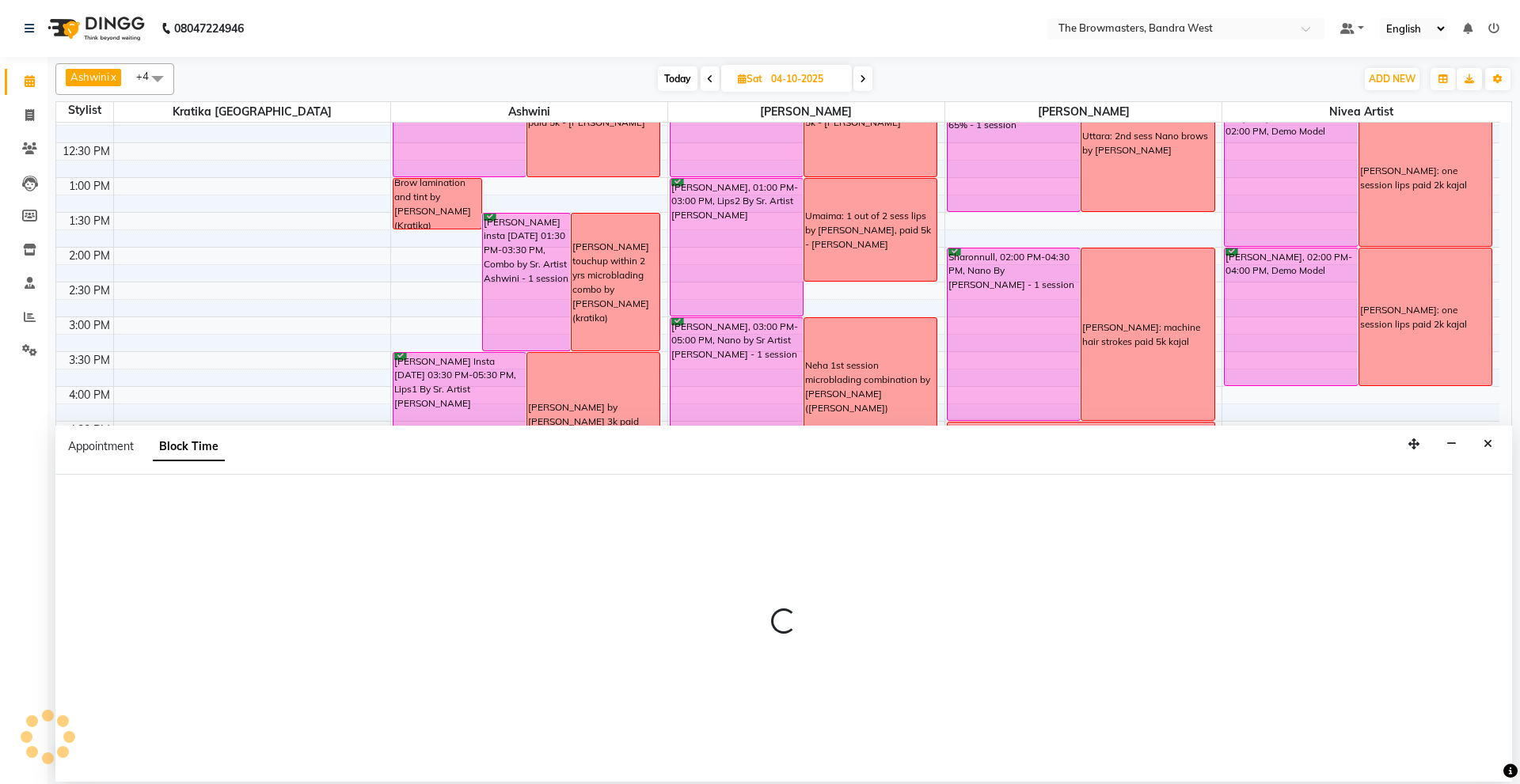
select select "64306"
select select "1050"
select select "1170"
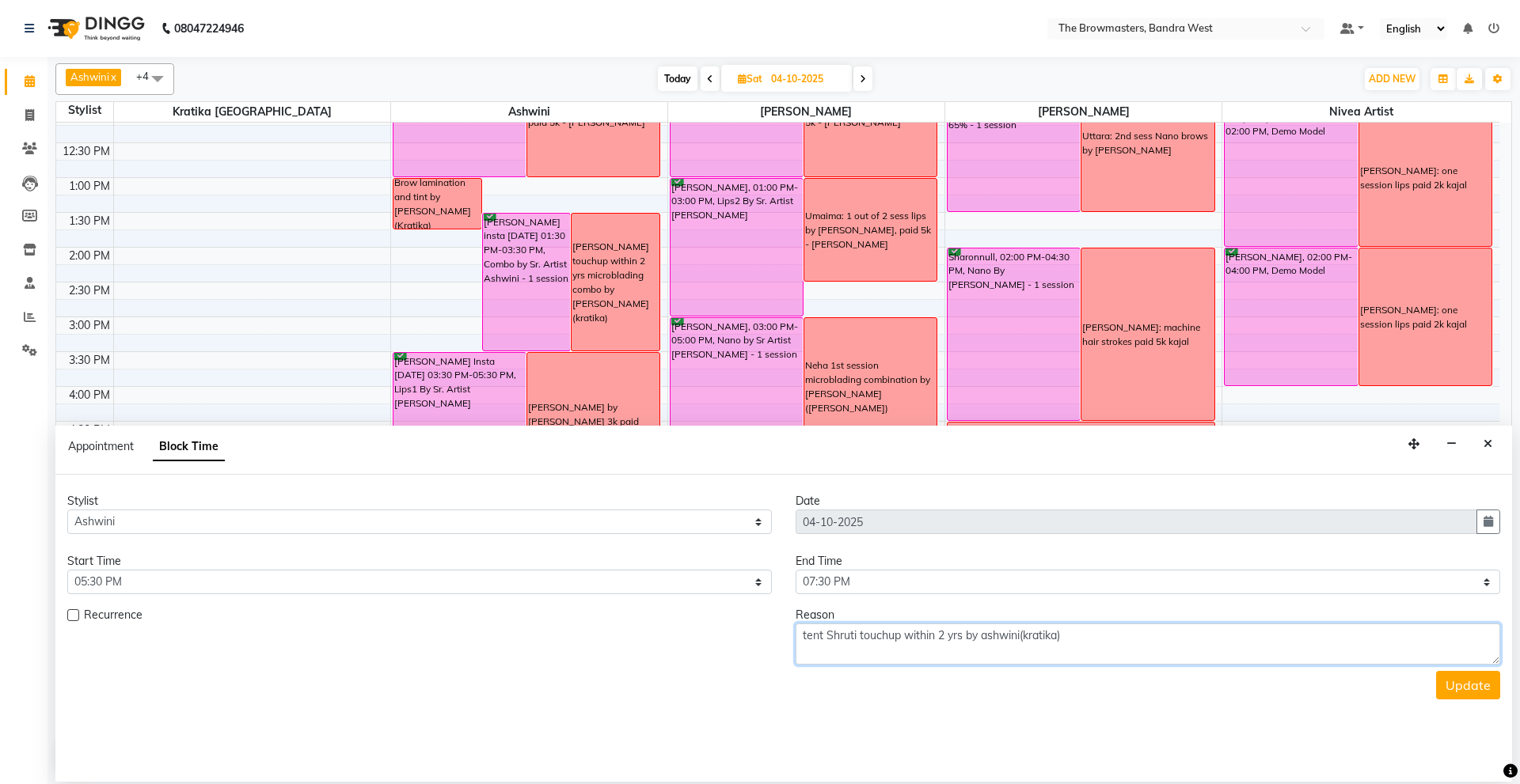
click at [823, 635] on textarea "tent Shruti touchup within 2 yrs by ashwini(kratika)" at bounding box center [1148, 643] width 705 height 41
click at [837, 632] on textarea "Shruti touchup within 2 yrs by ashwini(kratika)" at bounding box center [1148, 643] width 705 height 41
type textarea "Shruti machine hair strokes combo touchup within 2 yrs by ashwini(kratika)"
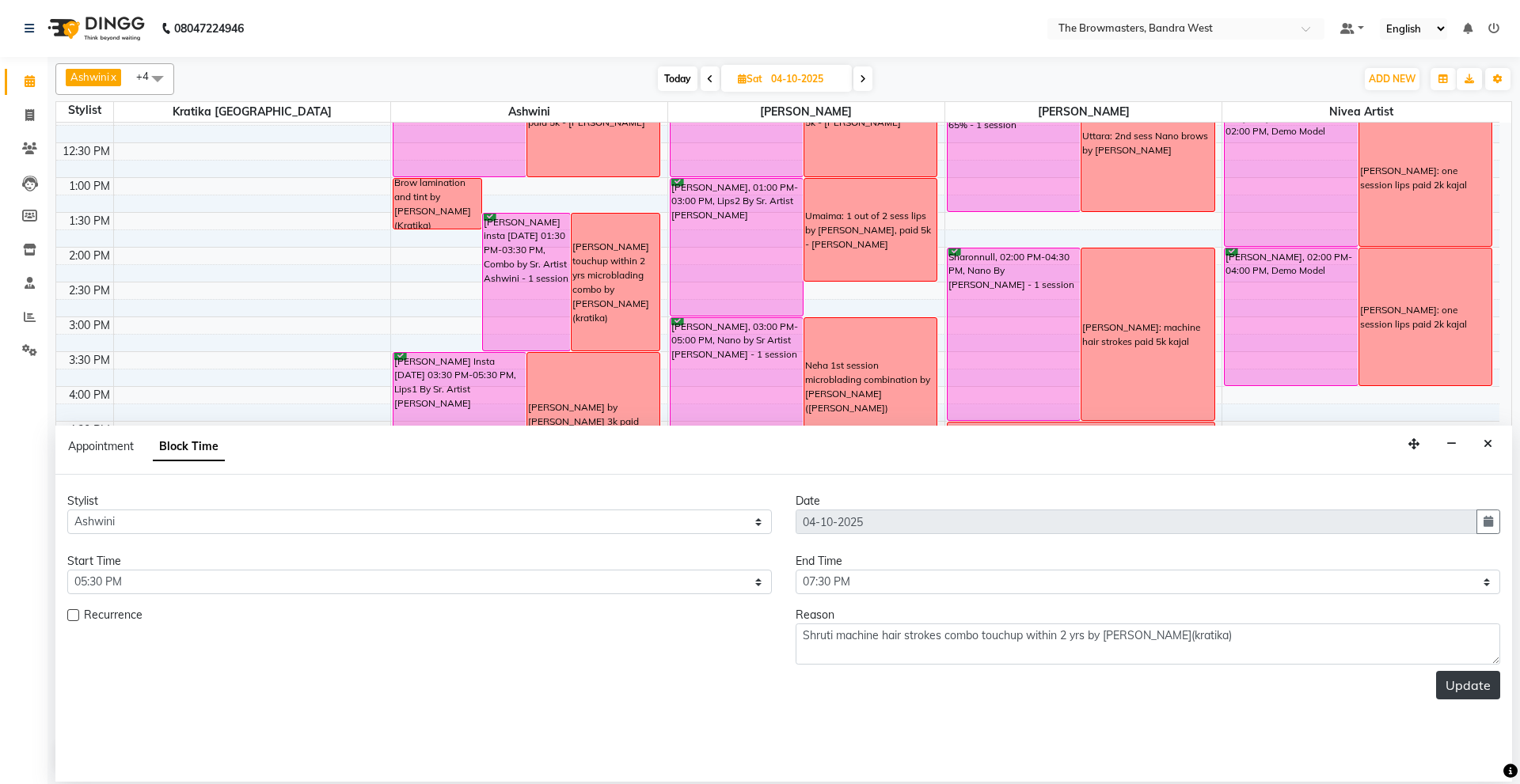
click at [1450, 686] on button "Update" at bounding box center [1468, 685] width 64 height 29
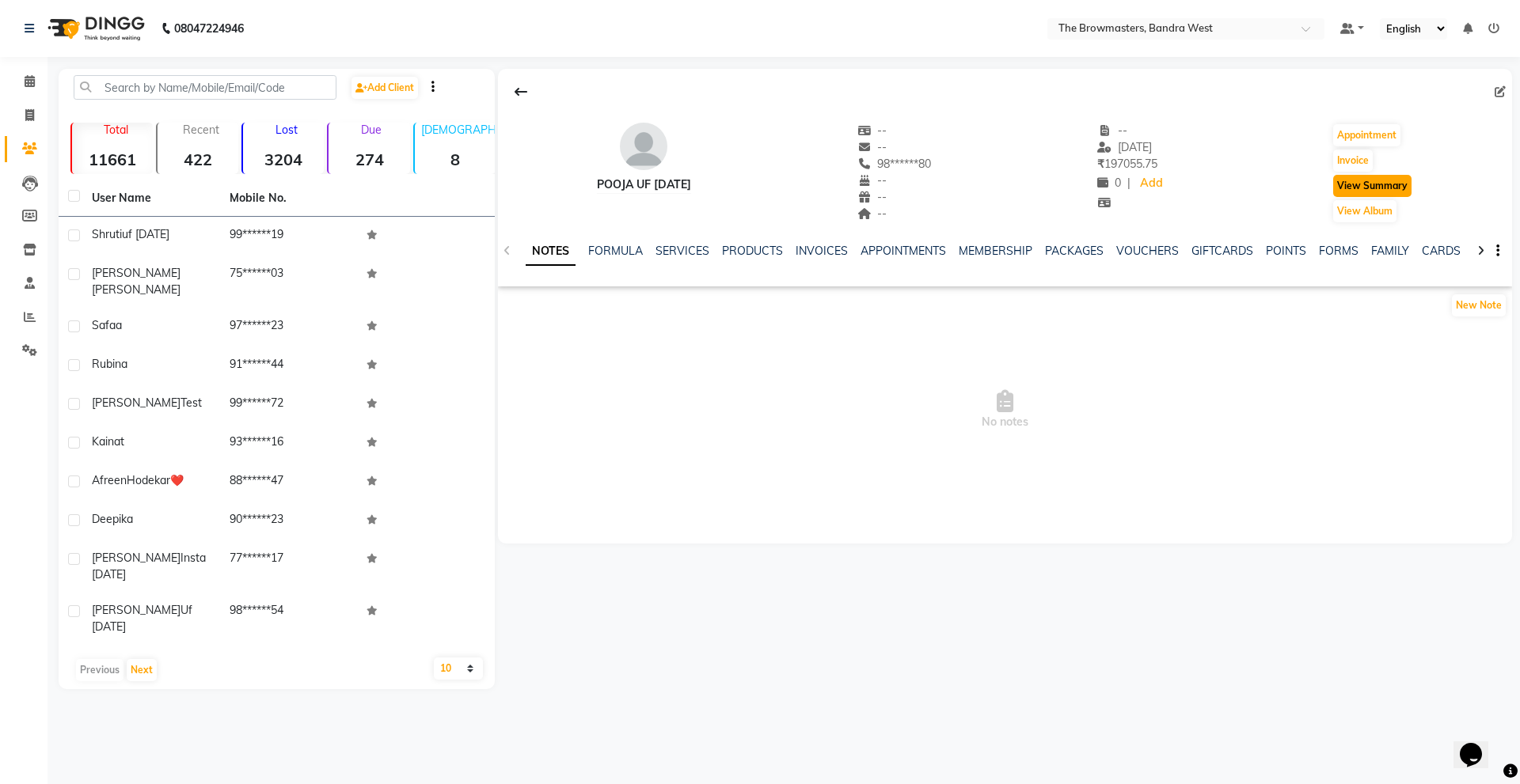
click at [1403, 185] on button "View Summary" at bounding box center [1372, 185] width 79 height 22
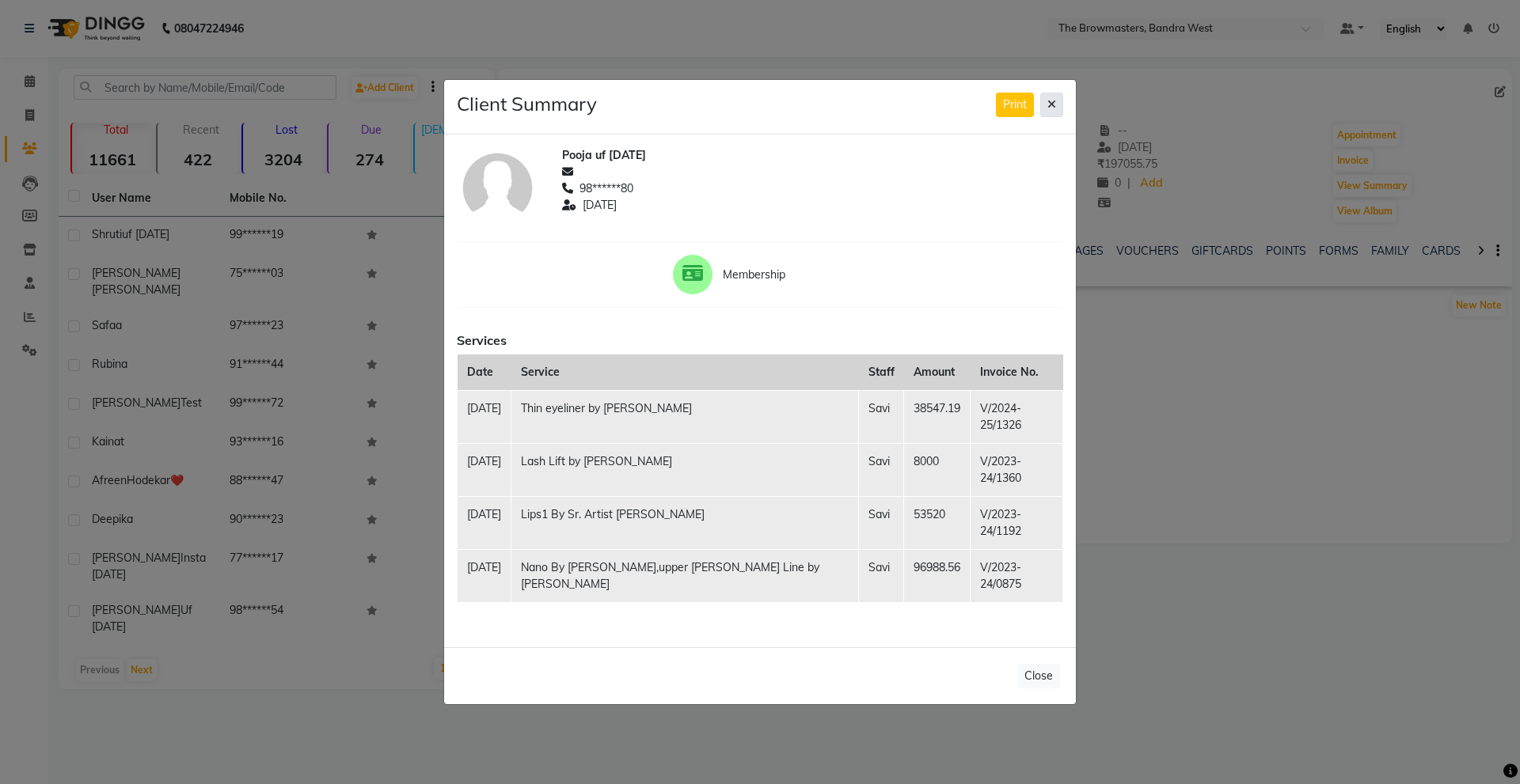
click at [1045, 117] on button at bounding box center [1051, 105] width 23 height 24
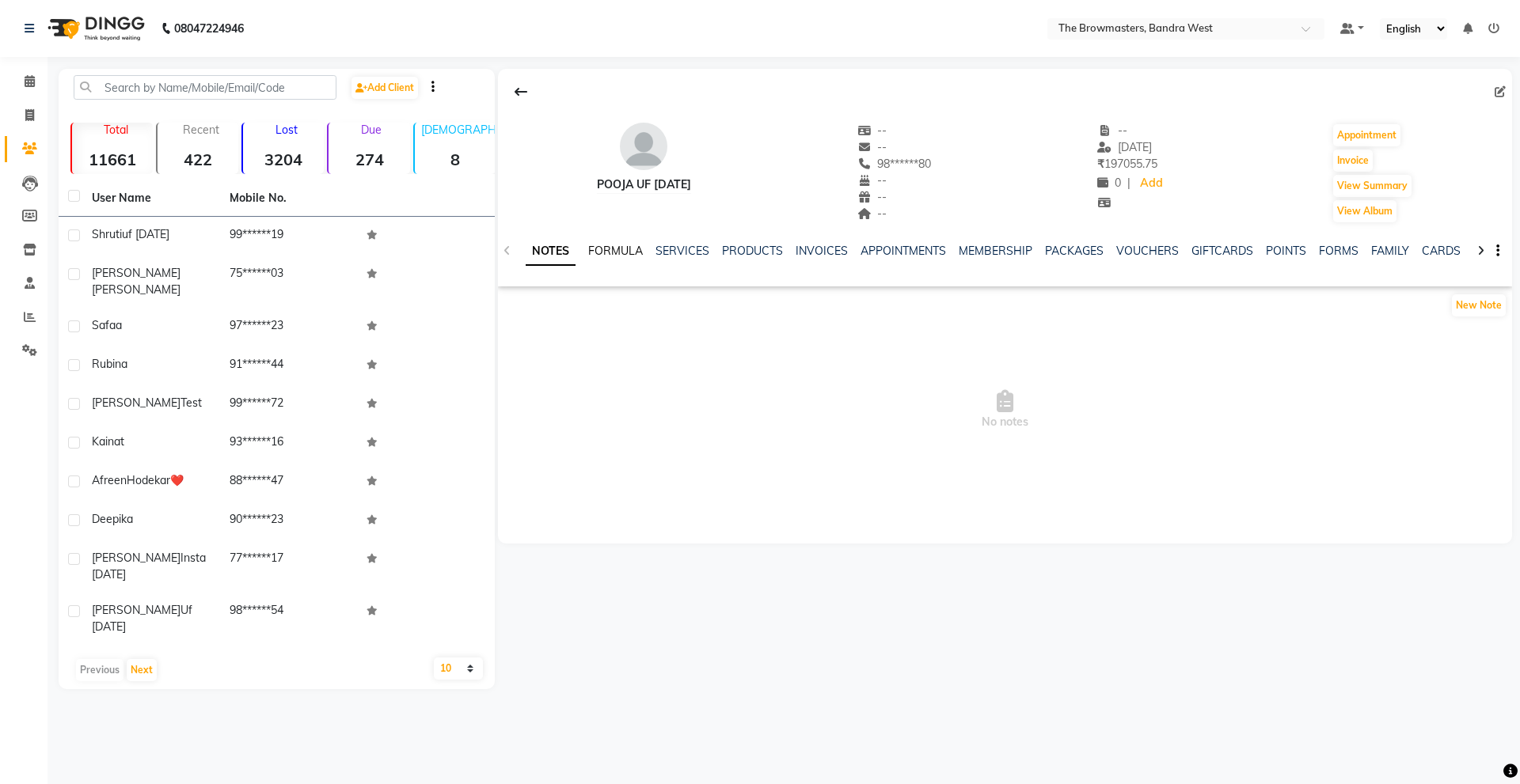
click at [621, 246] on link "FORMULA" at bounding box center [616, 251] width 54 height 14
click at [540, 252] on link "NOTES" at bounding box center [543, 251] width 36 height 14
